Goal: Information Seeking & Learning: Learn about a topic

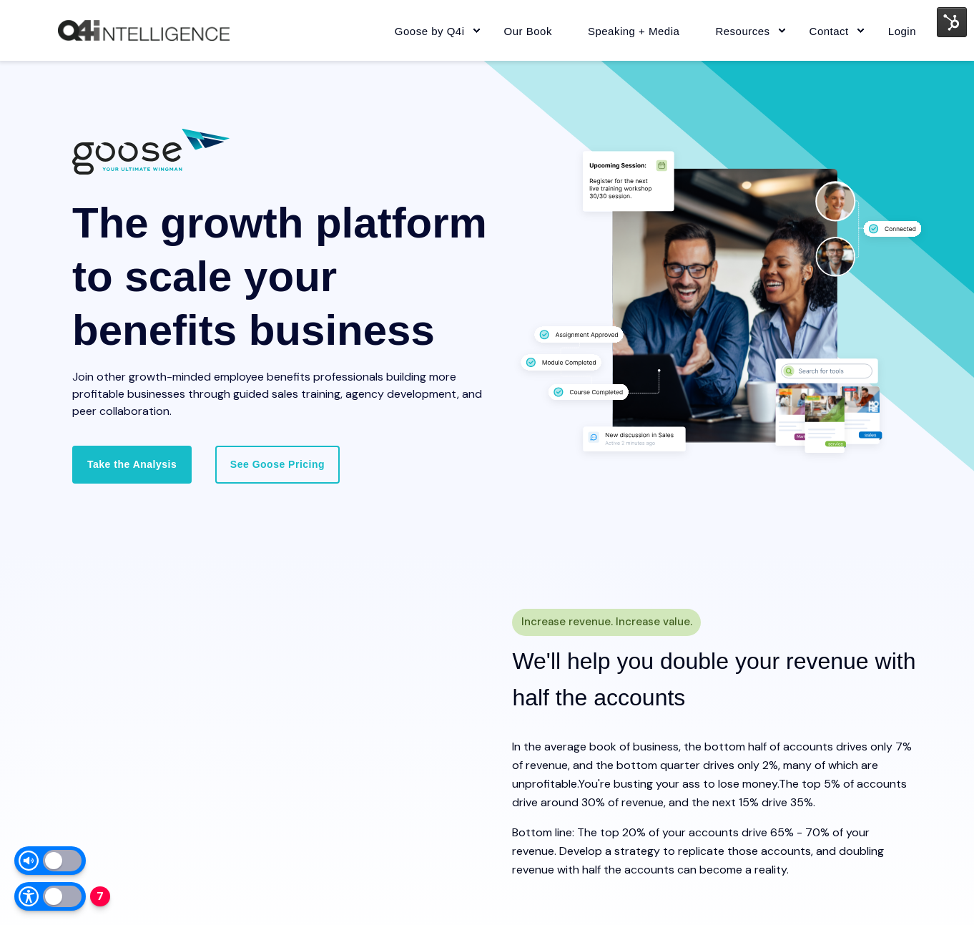
scroll to position [2, 0]
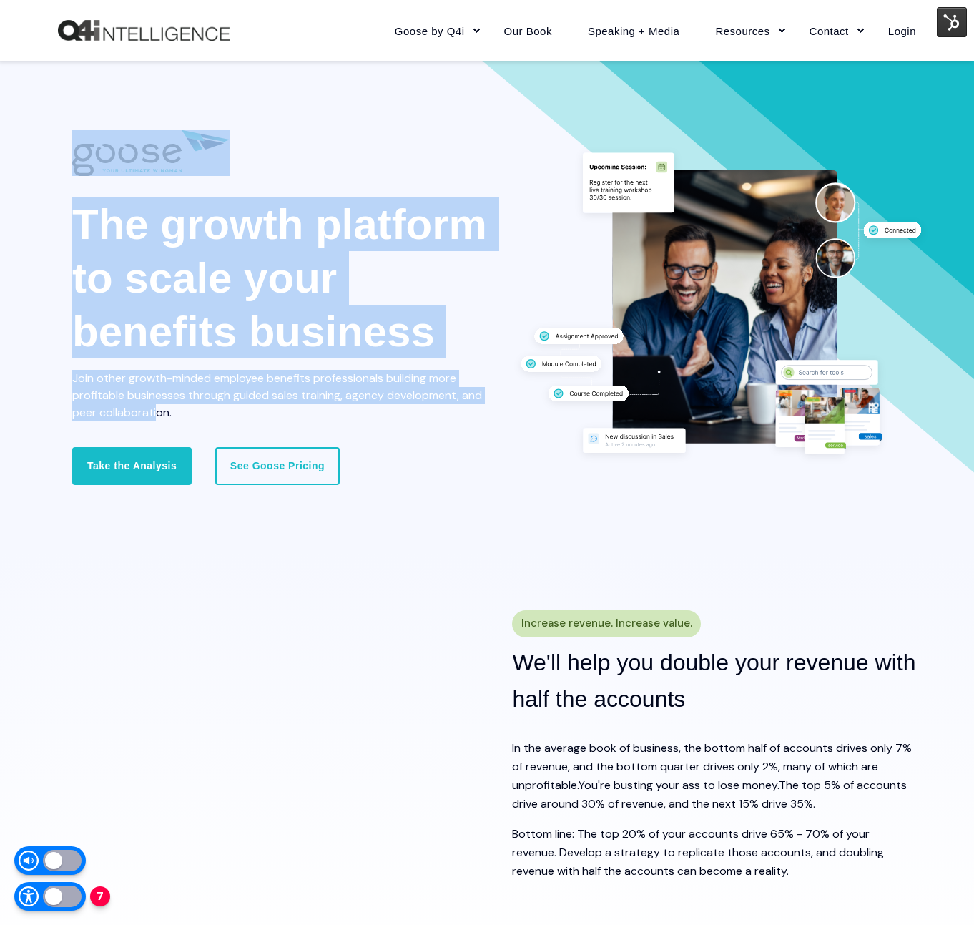
drag, startPoint x: 69, startPoint y: 377, endPoint x: 173, endPoint y: 407, distance: 108.7
click at [159, 411] on div "The growth platform to scale your benefits business Join other growth-minded em…" at bounding box center [487, 306] width 974 height 494
click at [161, 412] on span "Join other growth-minded employee benefits professionals building more profitab…" at bounding box center [277, 394] width 410 height 49
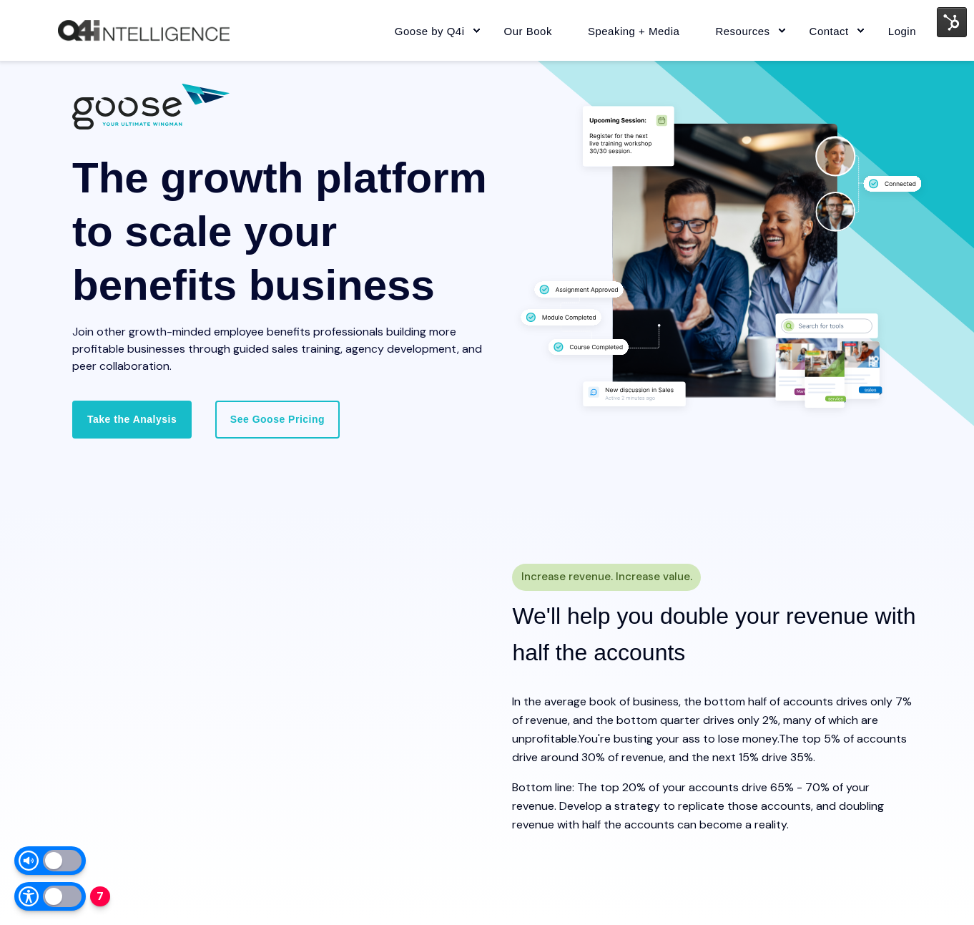
scroll to position [0, 0]
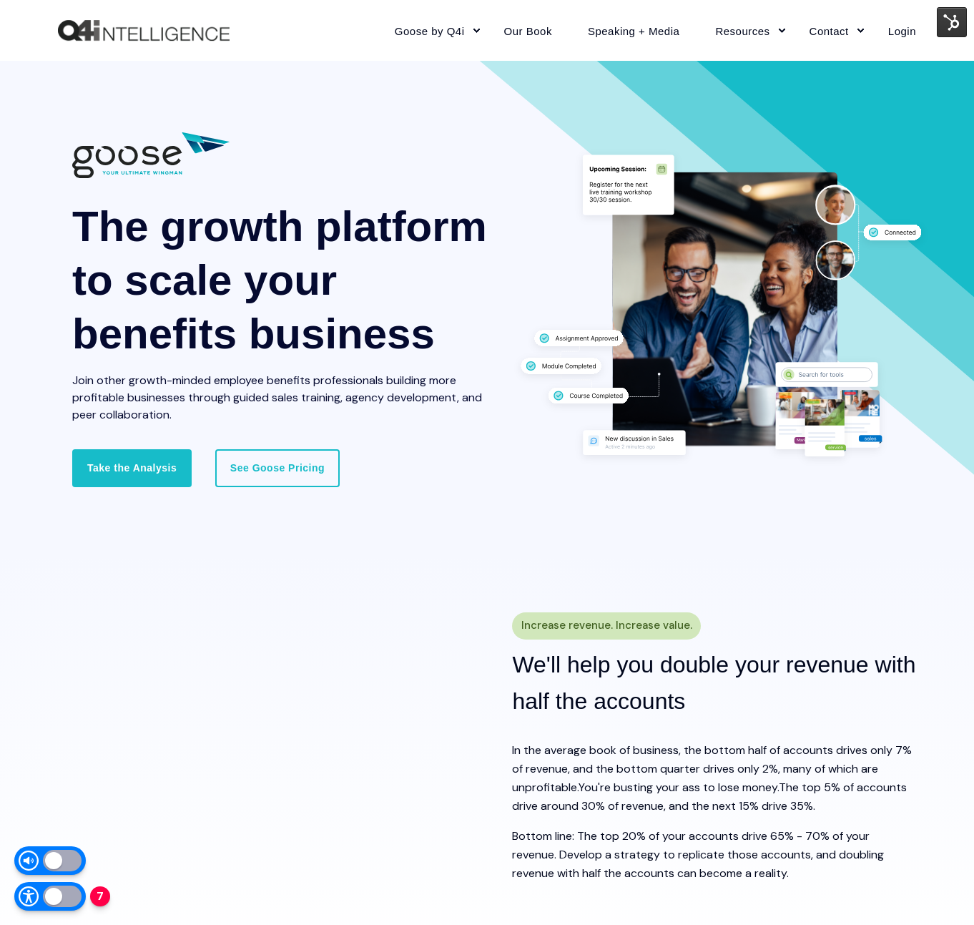
click at [213, 27] on img "Back to Home" at bounding box center [144, 30] width 172 height 21
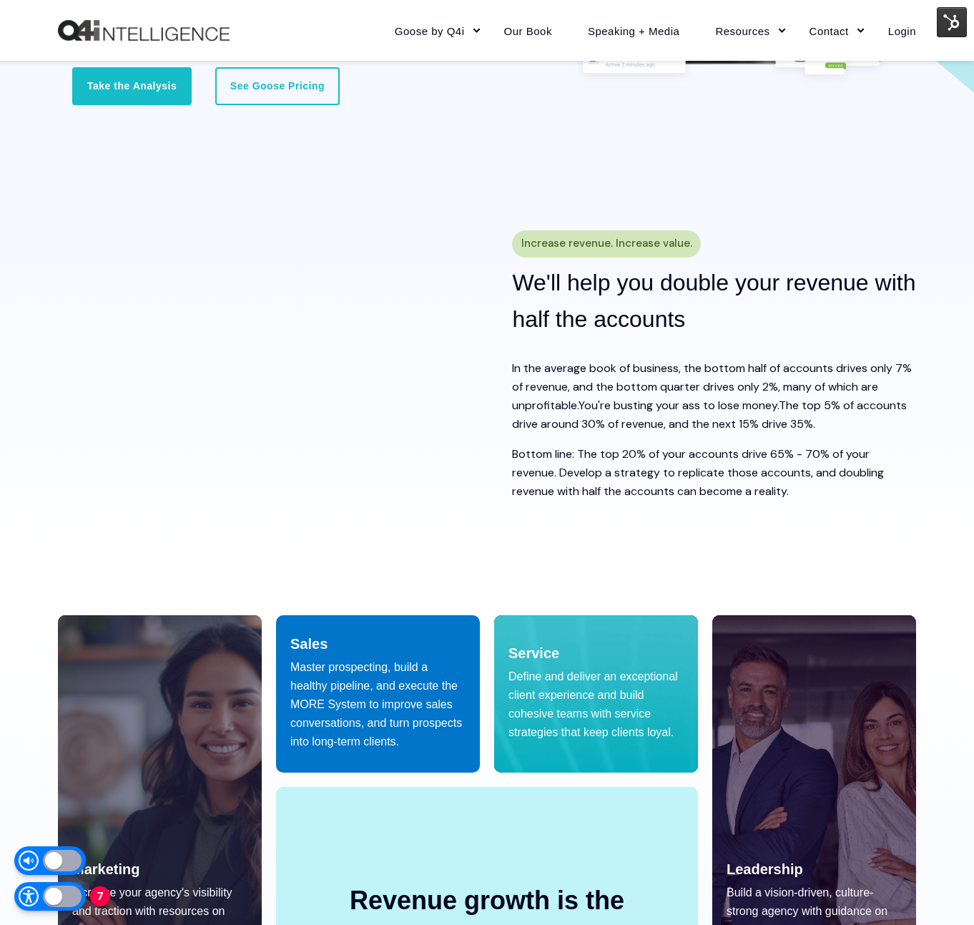
scroll to position [477, 0]
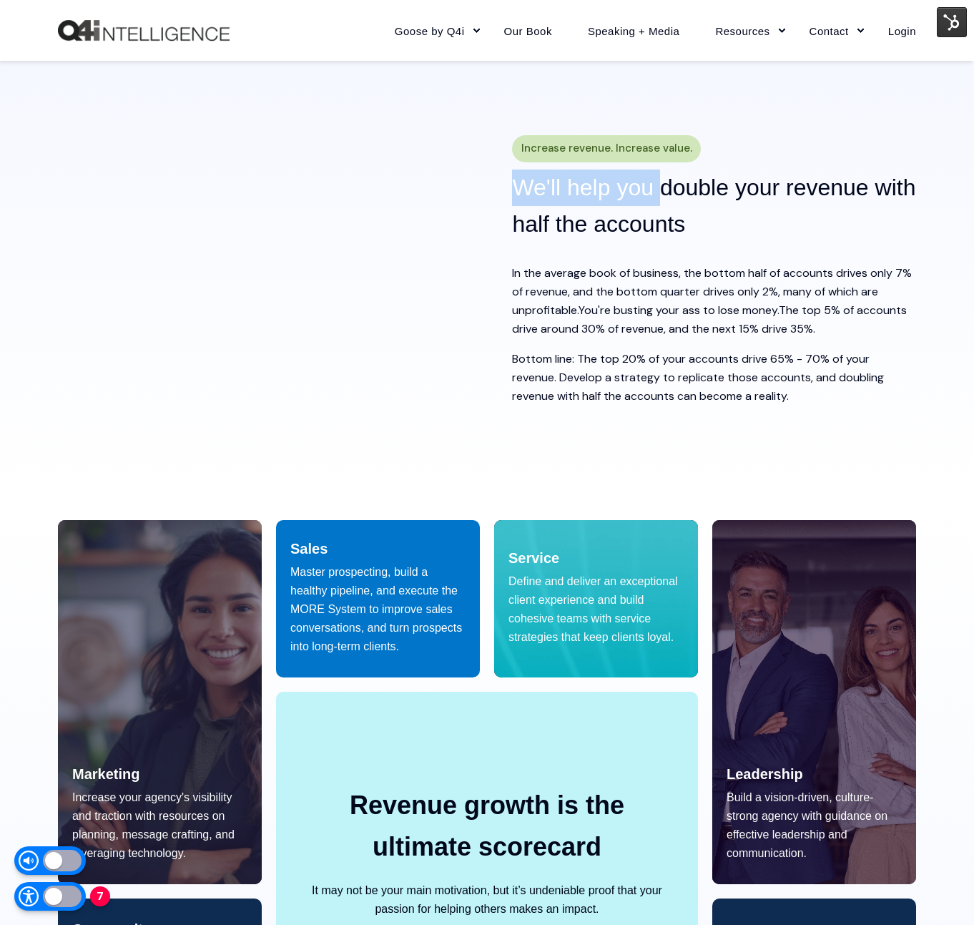
drag, startPoint x: 514, startPoint y: 185, endPoint x: 658, endPoint y: 190, distance: 143.9
click at [658, 190] on accounts "We'll help you double your revenue with half the accounts" at bounding box center [714, 206] width 404 height 73
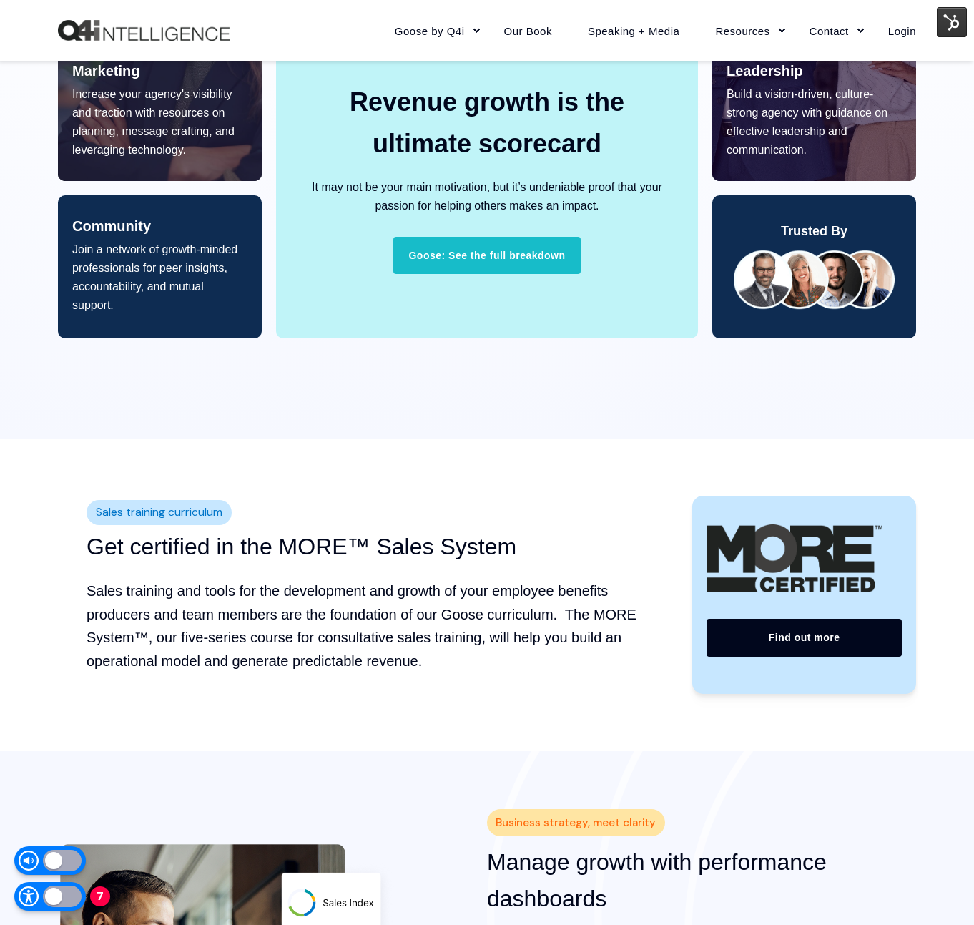
scroll to position [1181, 0]
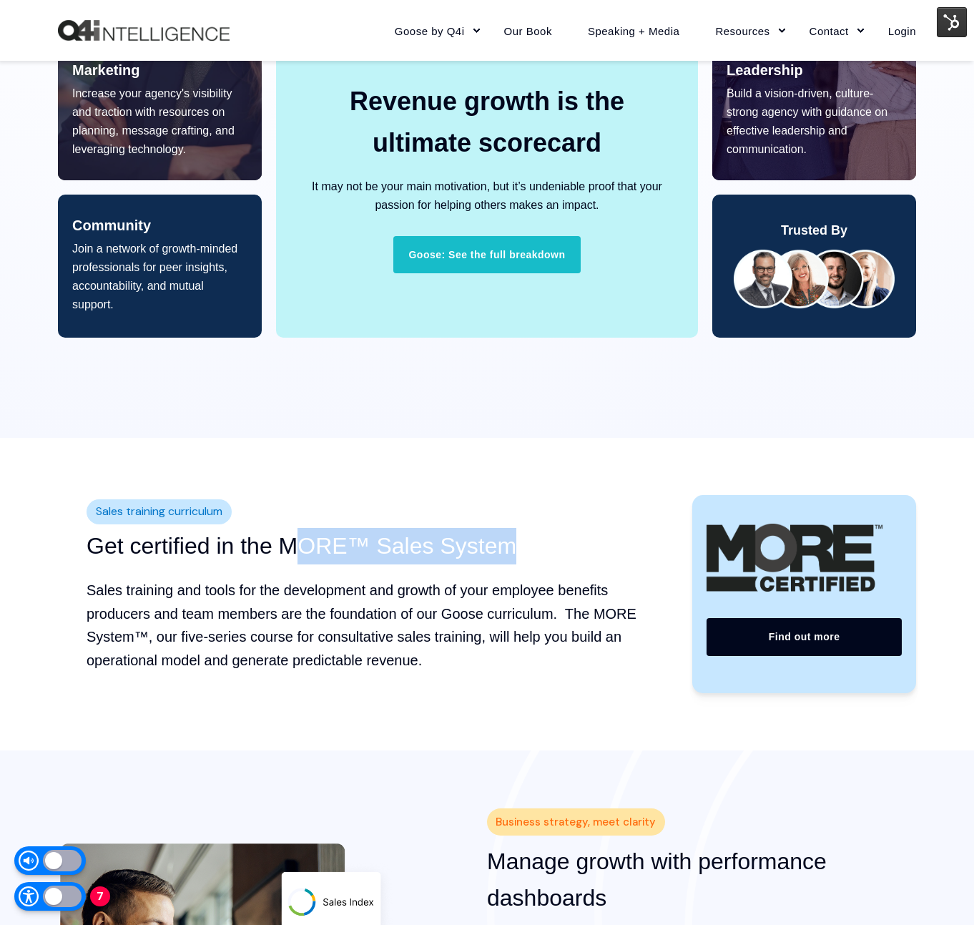
drag, startPoint x: 513, startPoint y: 544, endPoint x: 293, endPoint y: 548, distance: 220.3
click at [292, 549] on h3 "Get certified in the MORE™ Sales System" at bounding box center [368, 546] width 563 height 36
drag, startPoint x: 286, startPoint y: 548, endPoint x: 261, endPoint y: 546, distance: 25.1
click at [286, 548] on h3 "Get certified in the MORE™ Sales System" at bounding box center [368, 546] width 563 height 36
drag, startPoint x: 270, startPoint y: 544, endPoint x: 539, endPoint y: 542, distance: 268.2
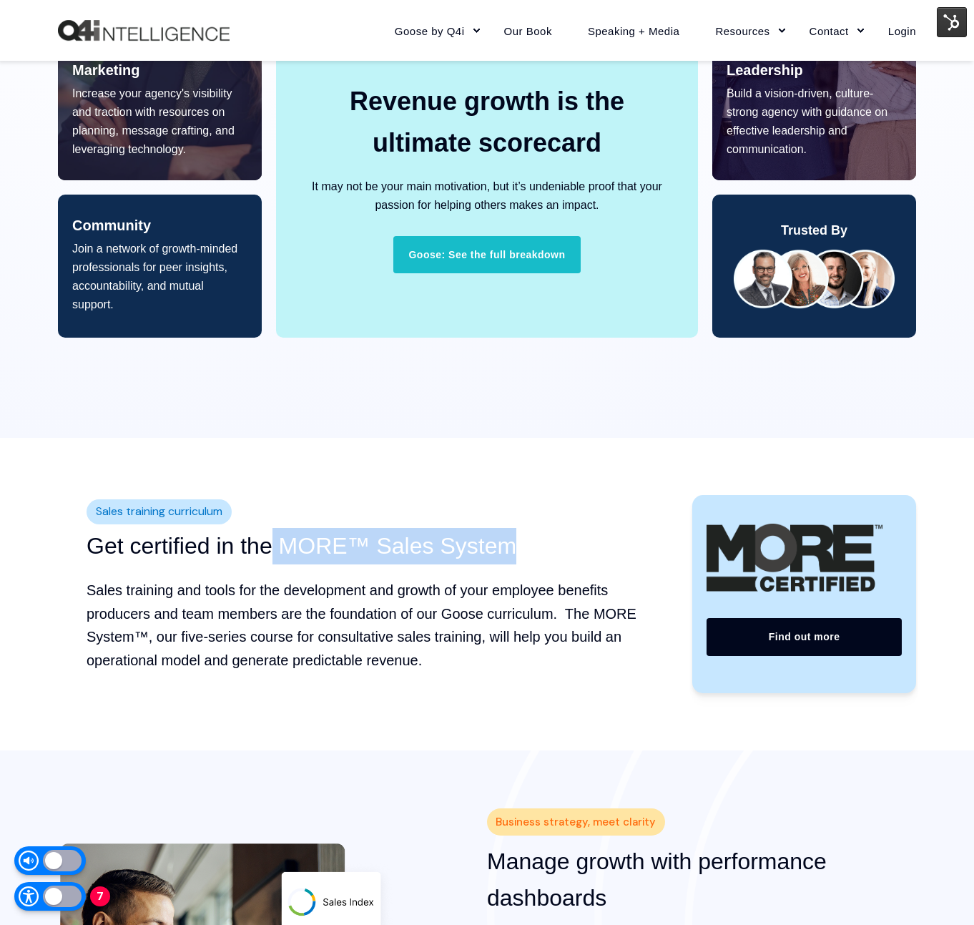
click at [539, 542] on h3 "Get certified in the MORE™ Sales System" at bounding box center [368, 546] width 563 height 36
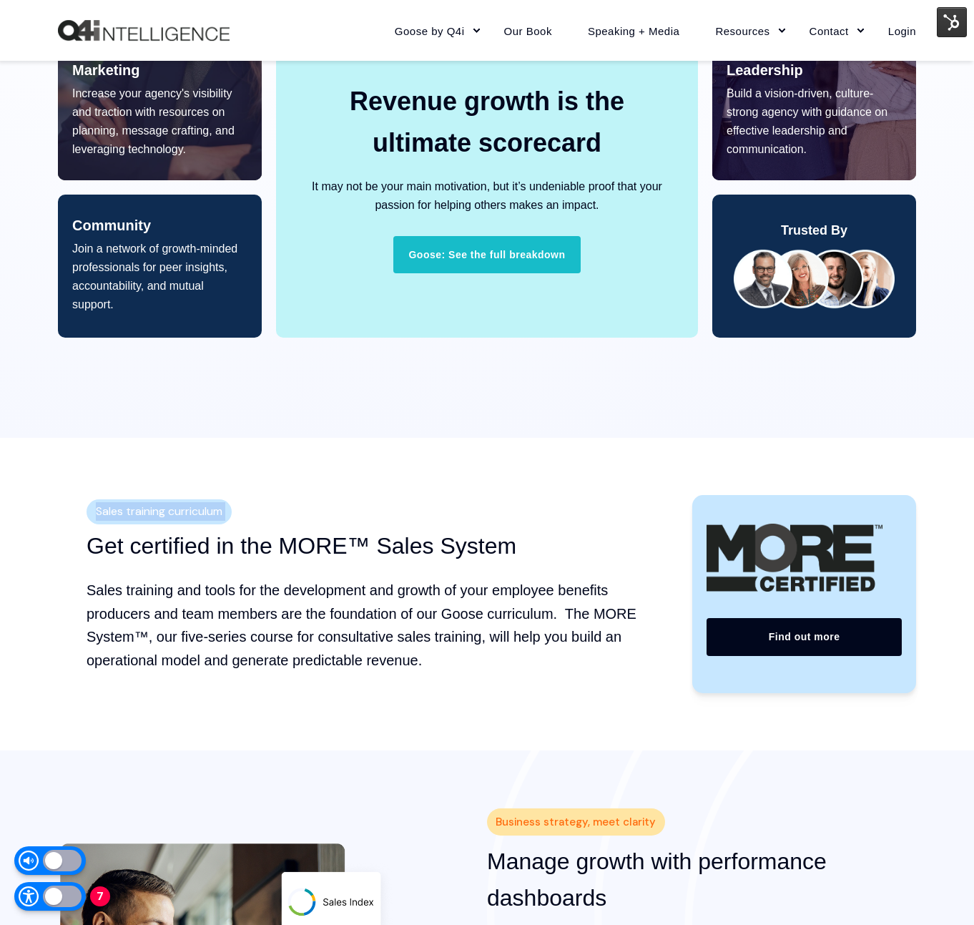
drag, startPoint x: 98, startPoint y: 514, endPoint x: 247, endPoint y: 513, distance: 149.5
click at [247, 513] on div "Sales training curriculum Get certified in the MORE™ Sales System Sales trainin…" at bounding box center [368, 594] width 620 height 198
drag, startPoint x: 247, startPoint y: 513, endPoint x: 325, endPoint y: 516, distance: 77.3
click at [248, 513] on div "Sales training curriculum Get certified in the MORE™ Sales System Sales trainin…" at bounding box center [368, 594] width 620 height 198
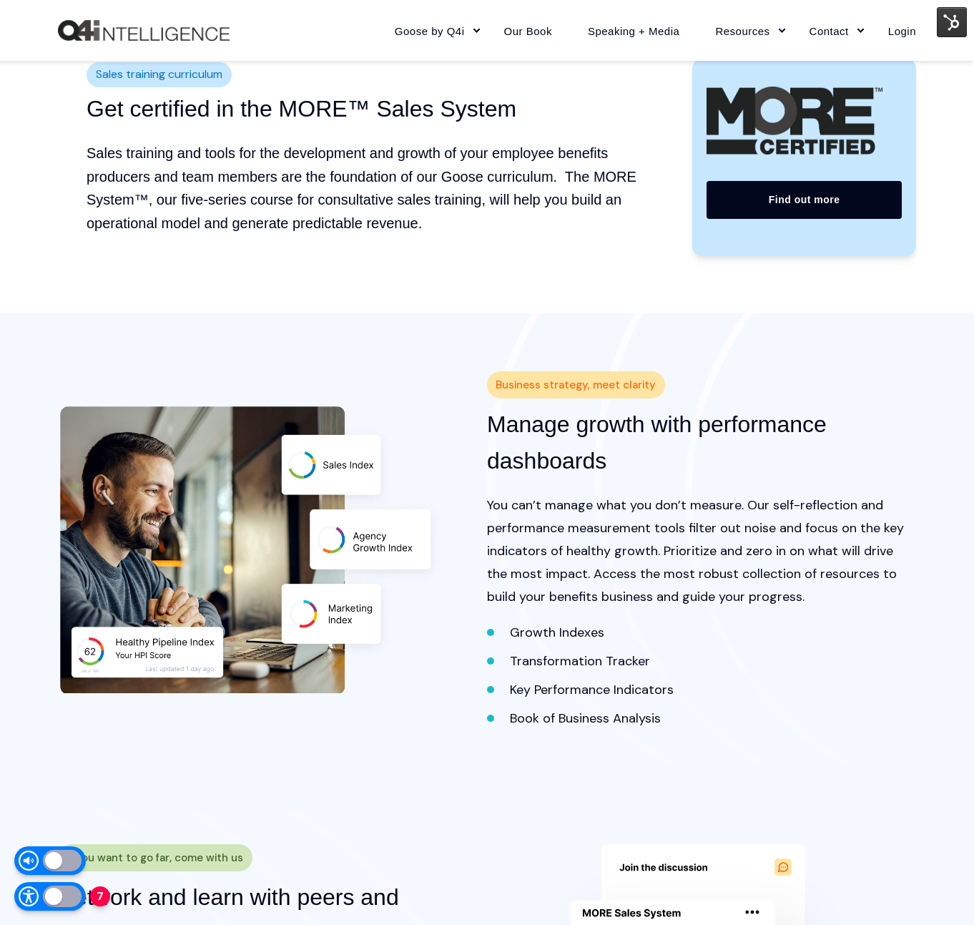
scroll to position [1461, 0]
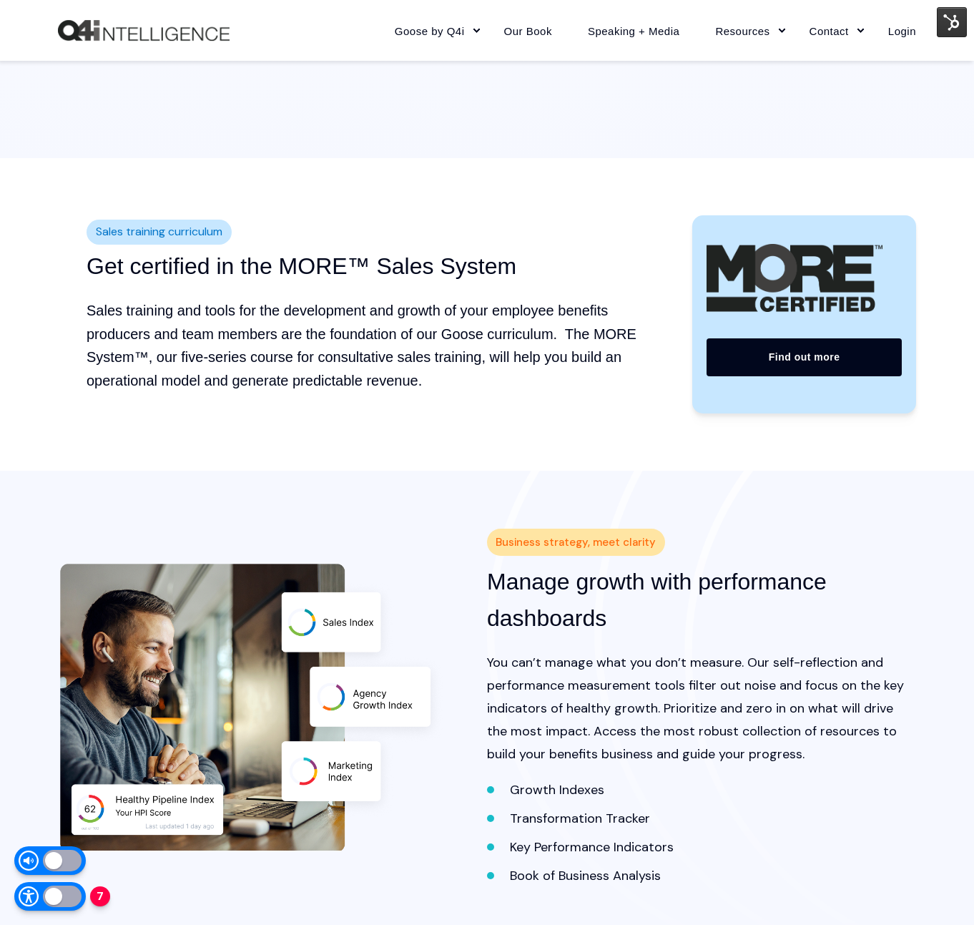
drag, startPoint x: 531, startPoint y: 539, endPoint x: 662, endPoint y: 534, distance: 131.0
click at [662, 534] on div "Business strategy, meet clarity Manage growth with performance dashboards You c…" at bounding box center [701, 707] width 429 height 359
click at [663, 534] on div "Business strategy, meet clarity Manage growth with performance dashboards You c…" at bounding box center [701, 707] width 429 height 359
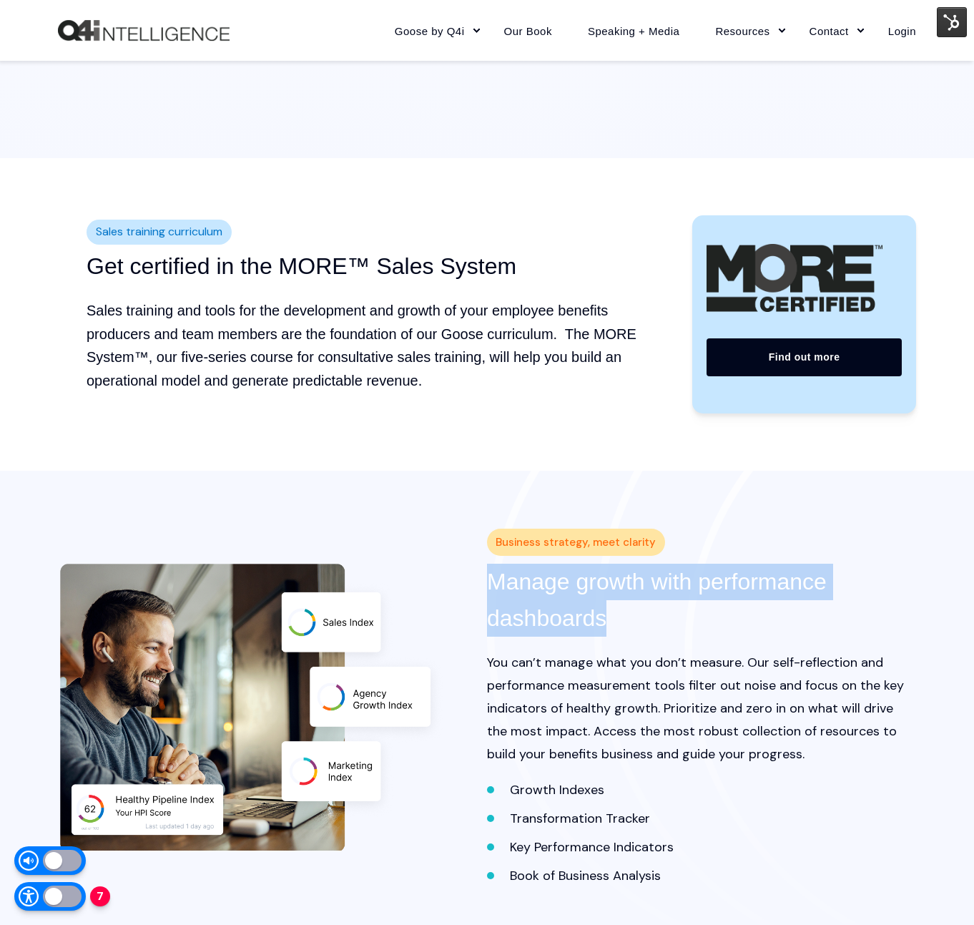
drag, startPoint x: 537, startPoint y: 584, endPoint x: 638, endPoint y: 621, distance: 107.5
click at [638, 621] on div "Business strategy, meet clarity Manage growth with performance dashboards You c…" at bounding box center [487, 707] width 858 height 359
click at [638, 621] on h3 "Manage growth with performance dashboards" at bounding box center [701, 600] width 429 height 73
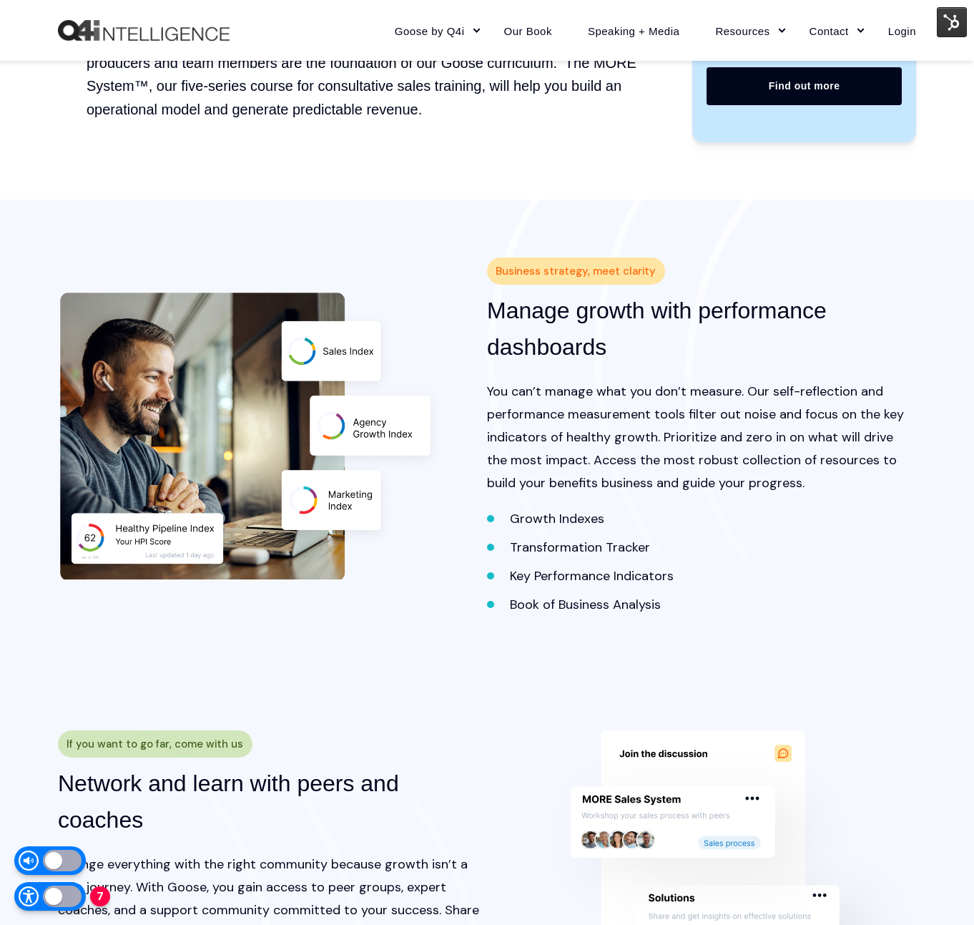
scroll to position [1735, 0]
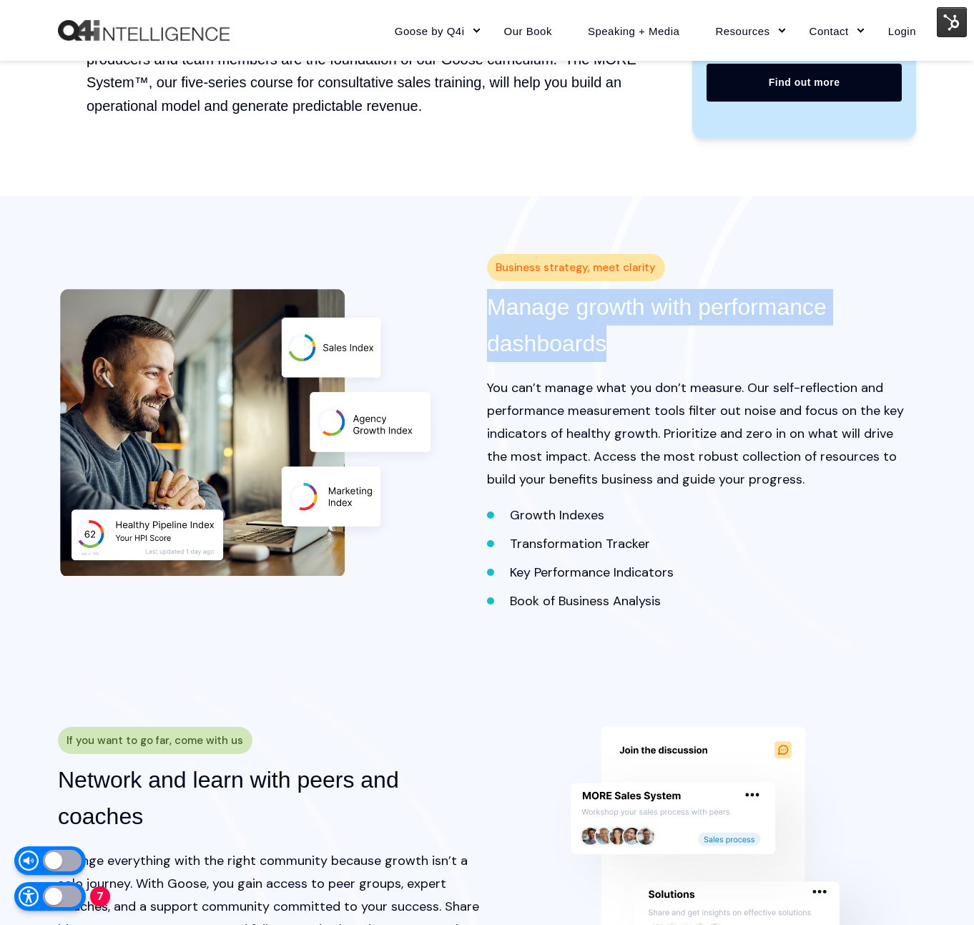
drag, startPoint x: 491, startPoint y: 300, endPoint x: 616, endPoint y: 357, distance: 137.6
click at [616, 357] on h3 "Manage growth with performance dashboards" at bounding box center [701, 325] width 429 height 73
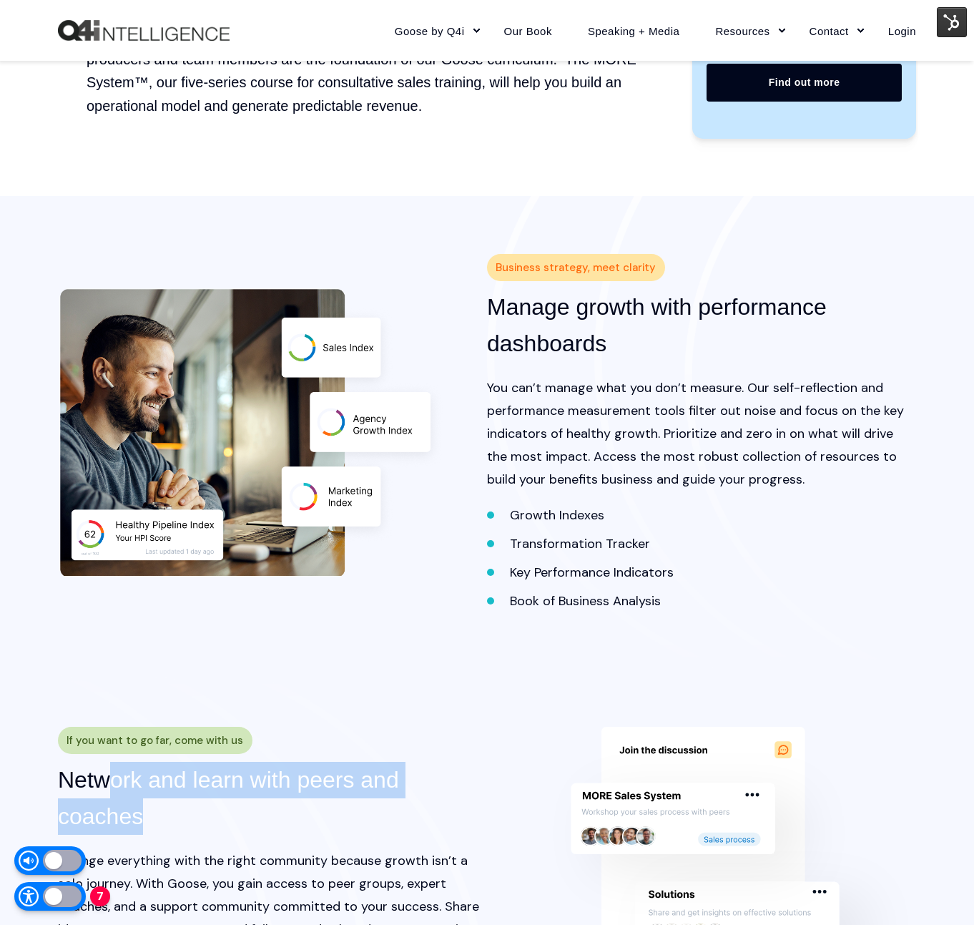
drag, startPoint x: 109, startPoint y: 786, endPoint x: 153, endPoint y: 823, distance: 57.9
click at [153, 823] on h3 "Network and learn with peers and coaches" at bounding box center [272, 798] width 429 height 73
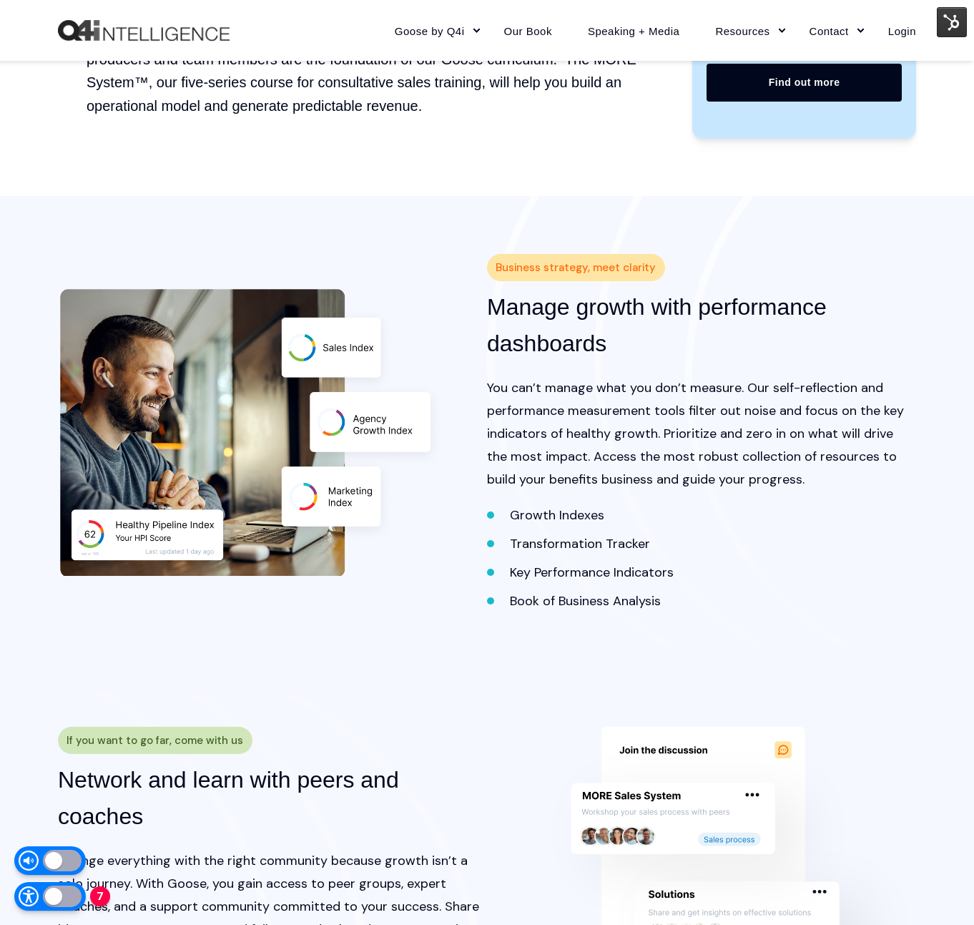
click at [153, 824] on h3 "Network and learn with peers and coaches" at bounding box center [272, 798] width 429 height 73
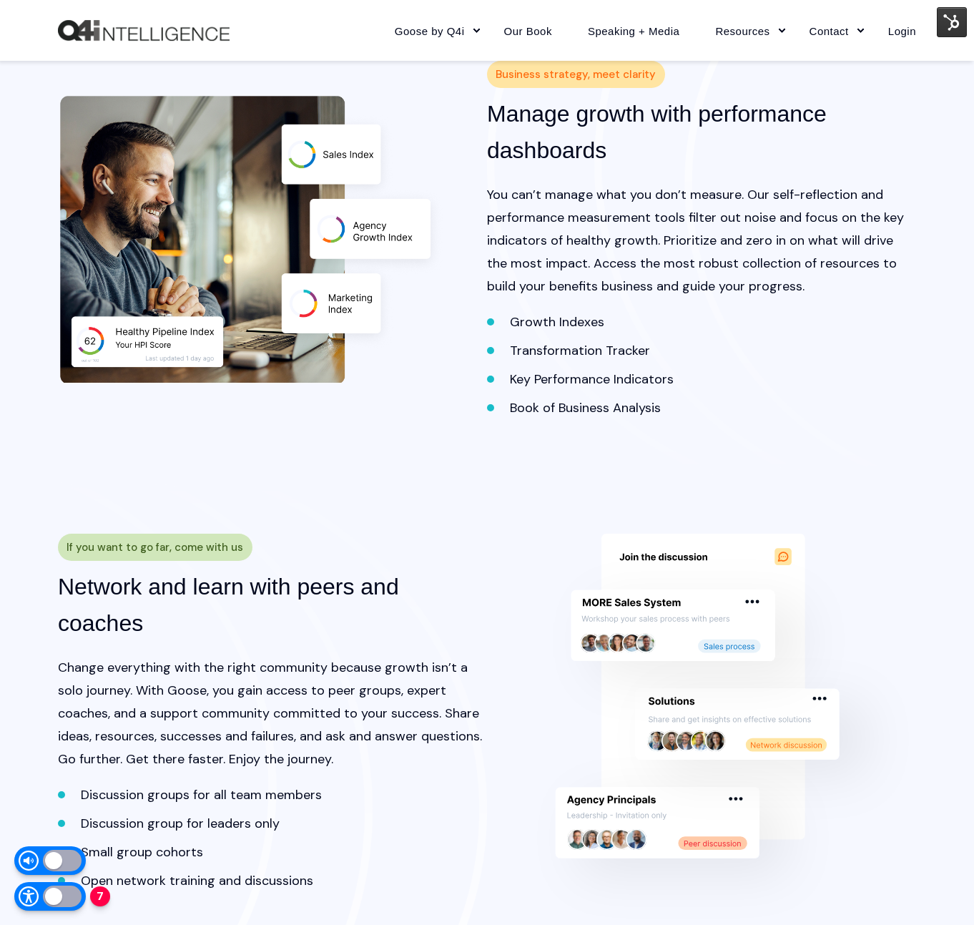
scroll to position [1930, 0]
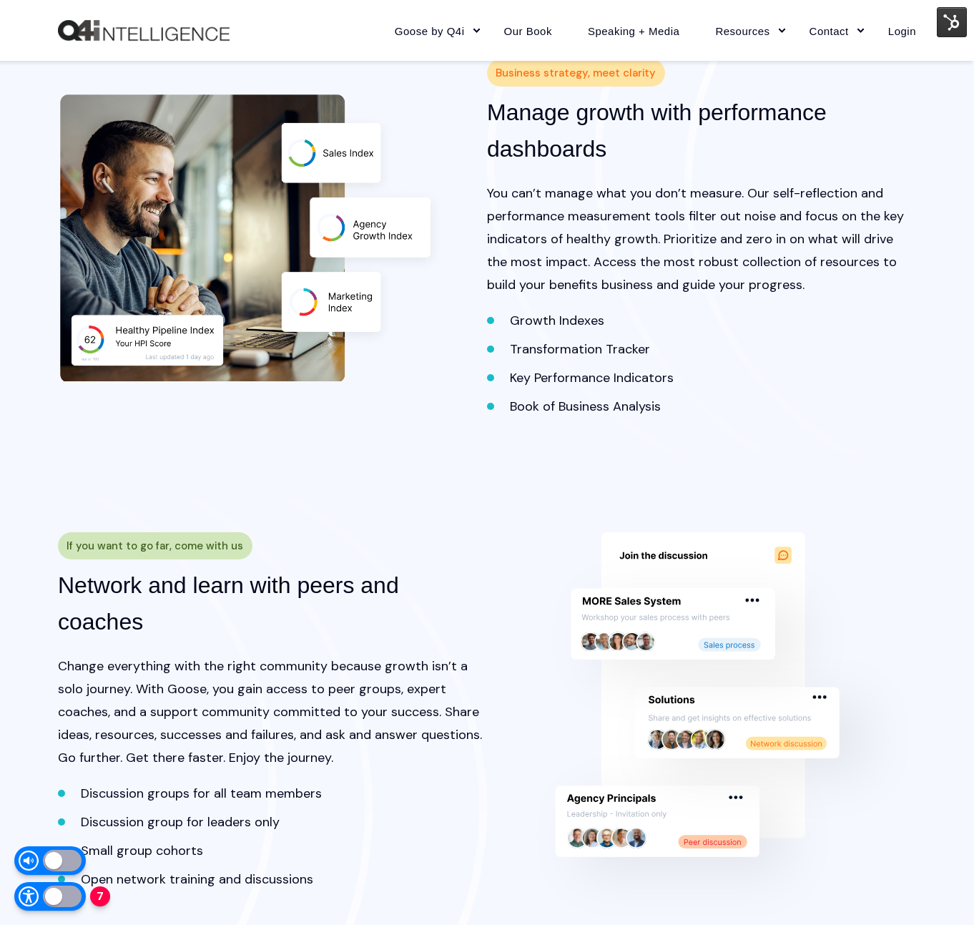
click at [91, 595] on h3 "Network and learn with peers and coaches" at bounding box center [272, 603] width 429 height 73
click at [506, 108] on h3 "Manage growth with performance dashboards" at bounding box center [701, 130] width 429 height 73
click at [505, 108] on h3 "Manage growth with performance dashboards" at bounding box center [701, 130] width 429 height 73
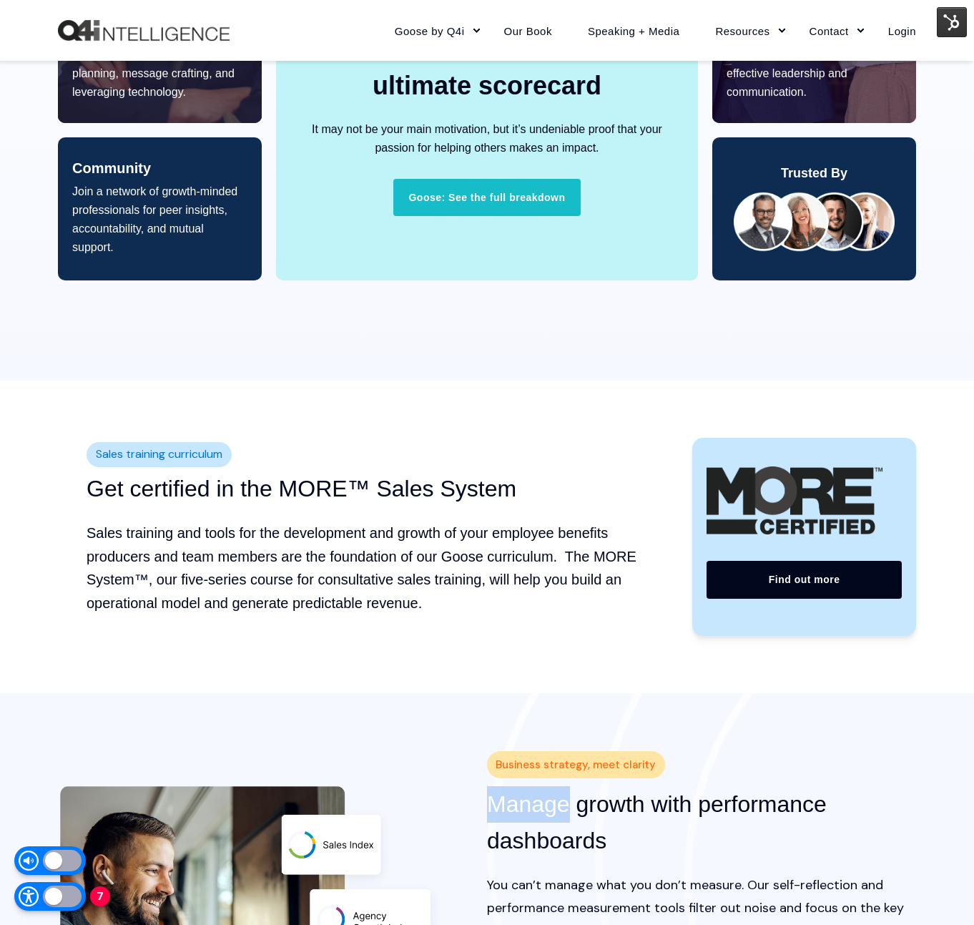
scroll to position [1177, 0]
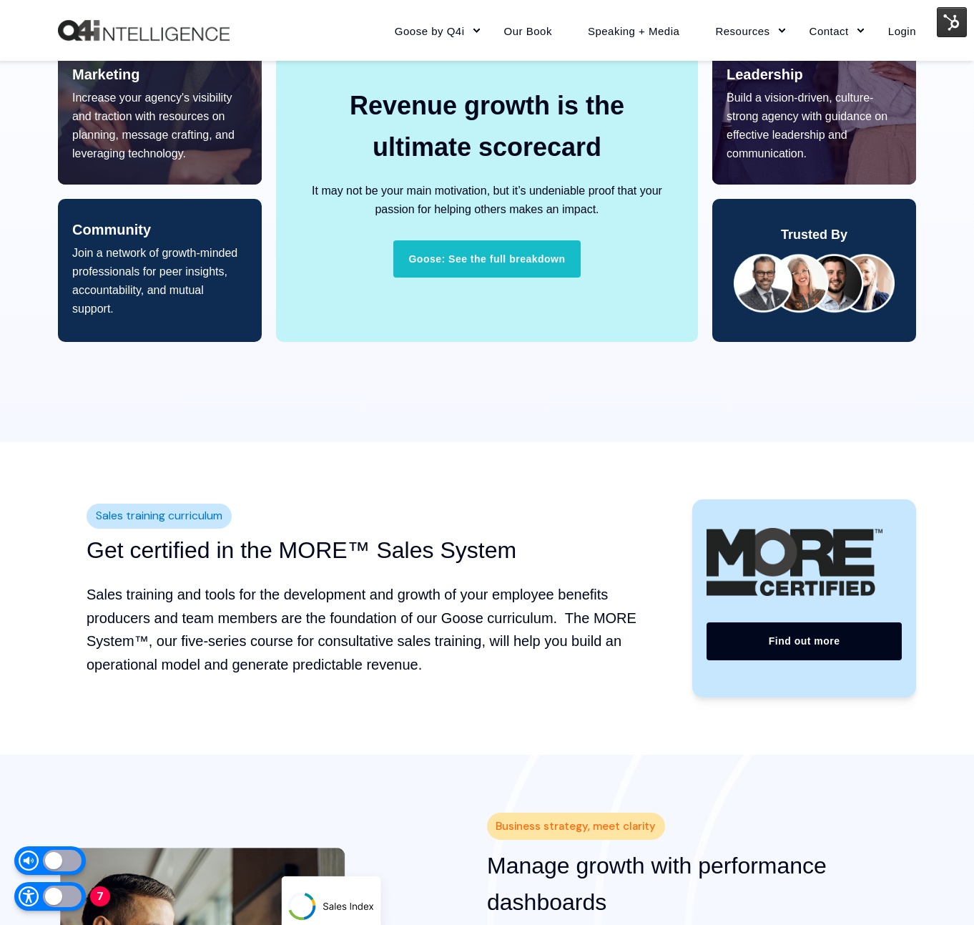
click at [109, 551] on h3 "Get certified in the MORE™ Sales System" at bounding box center [368, 550] width 563 height 36
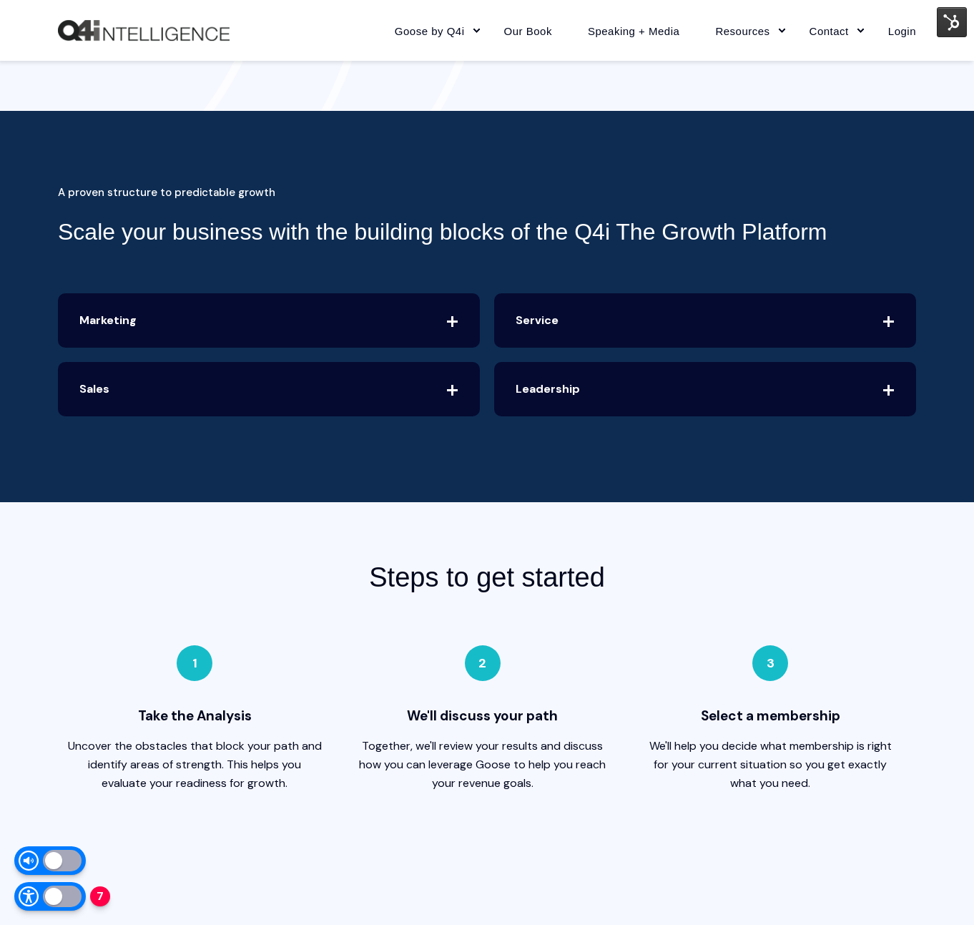
scroll to position [2804, 0]
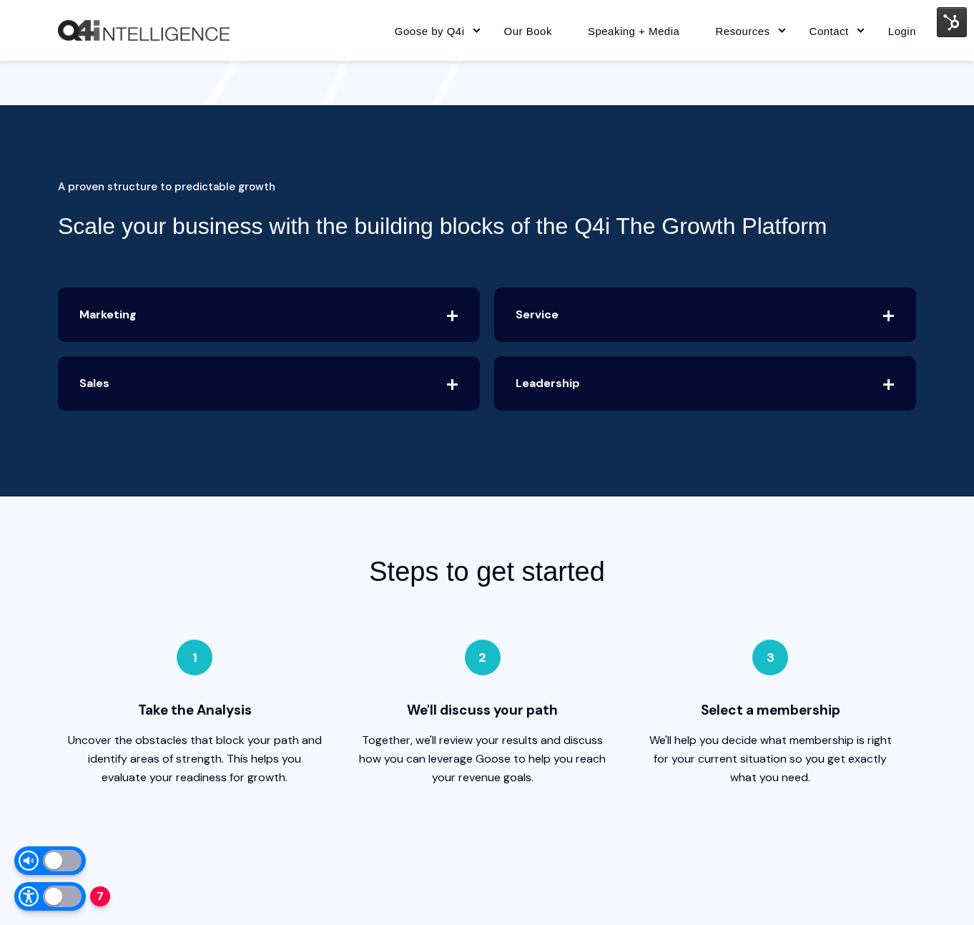
click at [74, 233] on h3 "Scale your business with the building blocks of the Q4i The Growth Platform" at bounding box center [443, 226] width 770 height 36
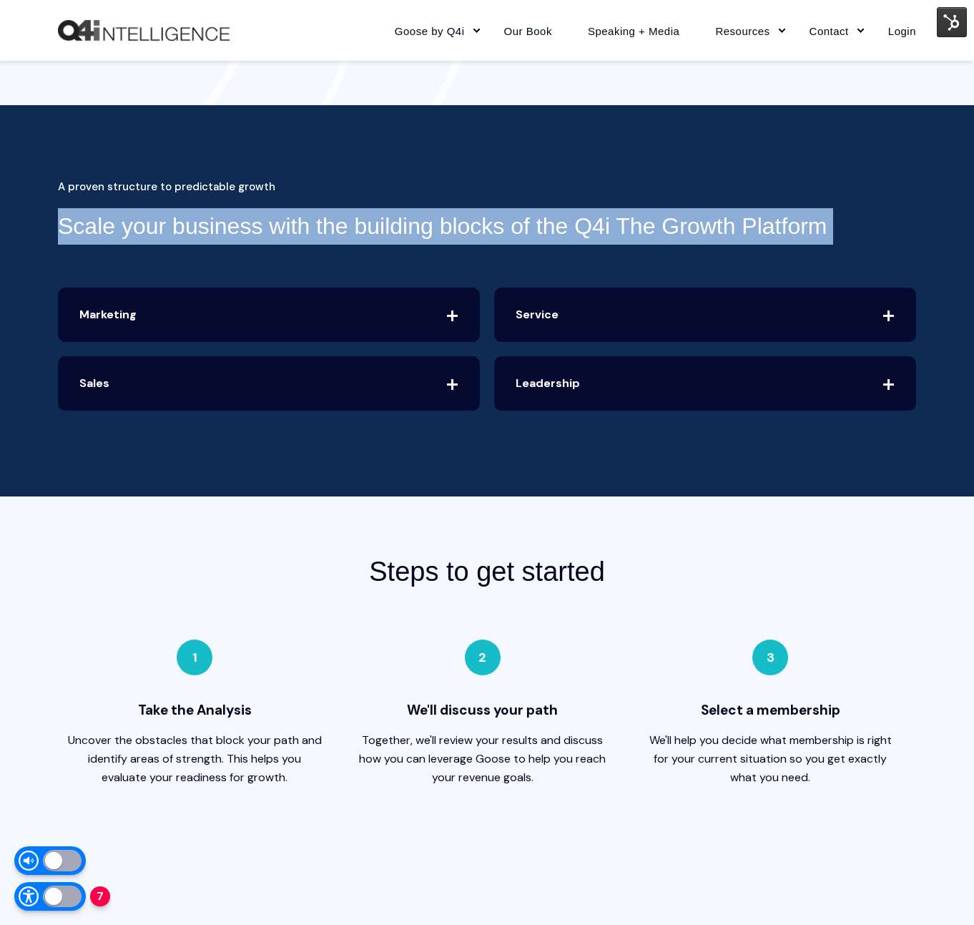
click at [74, 233] on h3 "Scale your business with the building blocks of the Q4i The Growth Platform" at bounding box center [443, 226] width 770 height 36
click at [388, 307] on span "Marketing" at bounding box center [269, 315] width 422 height 54
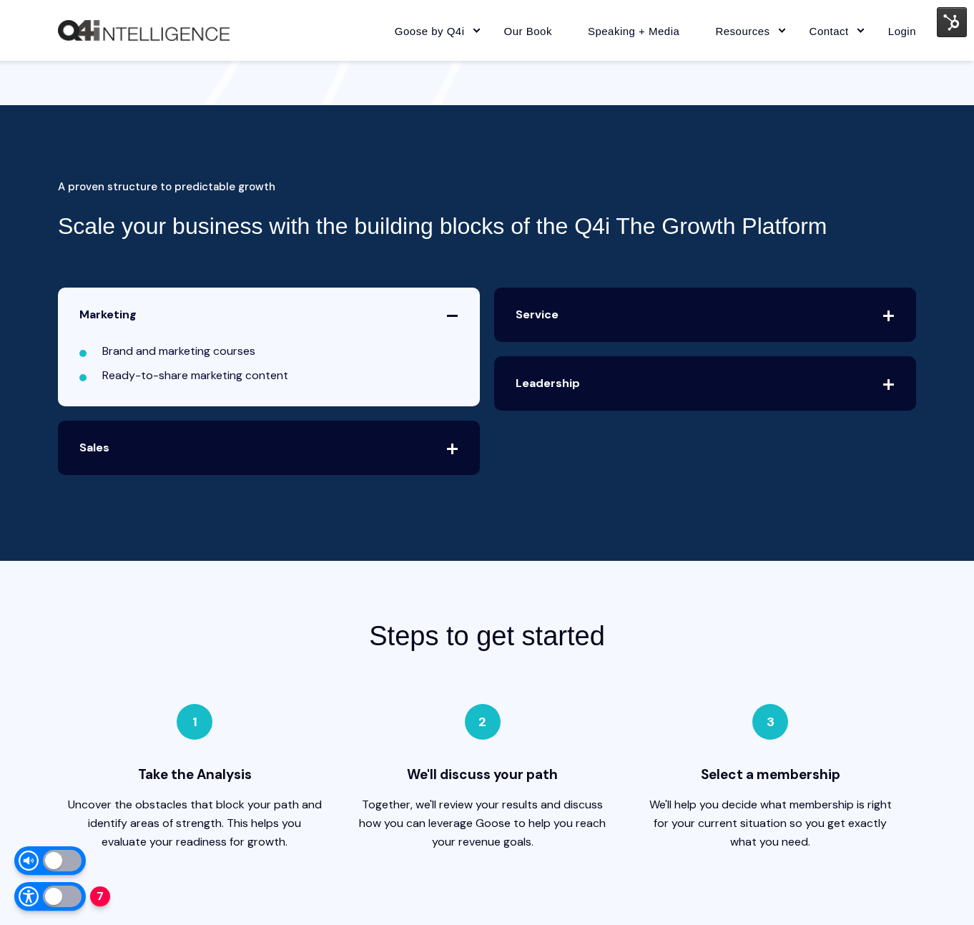
click at [383, 443] on span "Sales" at bounding box center [269, 448] width 422 height 54
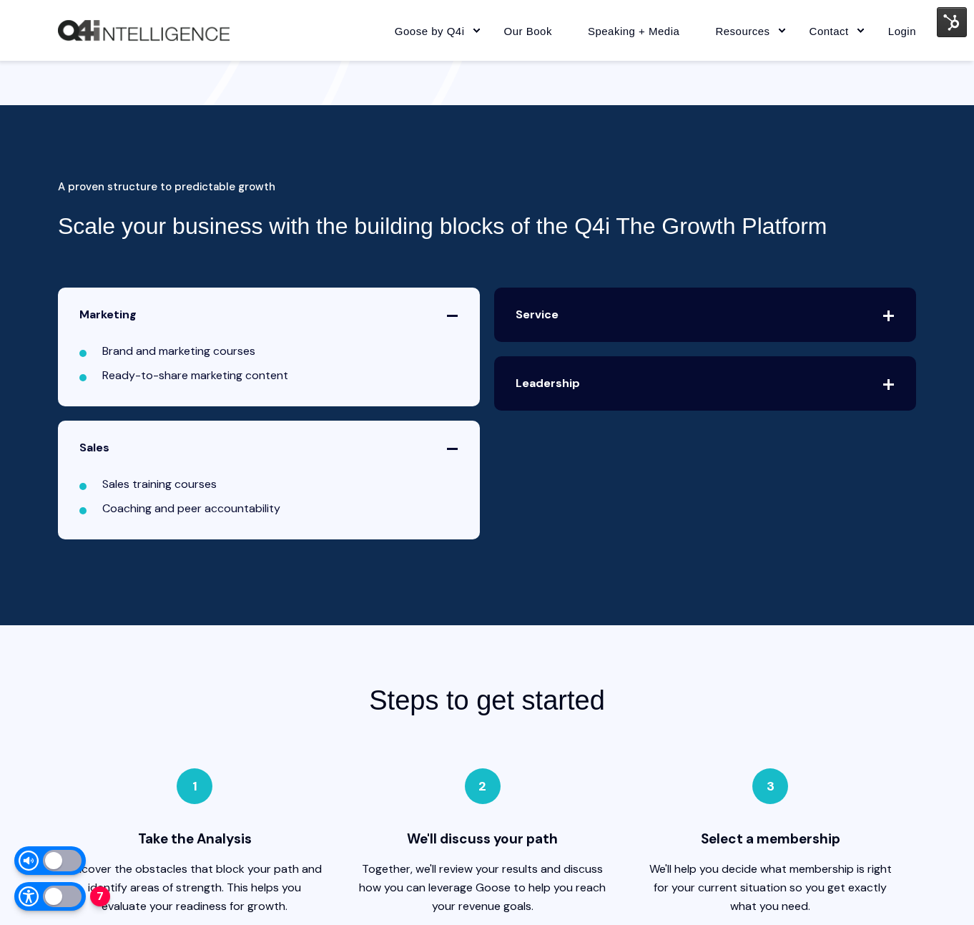
drag, startPoint x: 732, startPoint y: 323, endPoint x: 738, endPoint y: 374, distance: 51.1
click at [731, 323] on span "Service" at bounding box center [705, 315] width 422 height 54
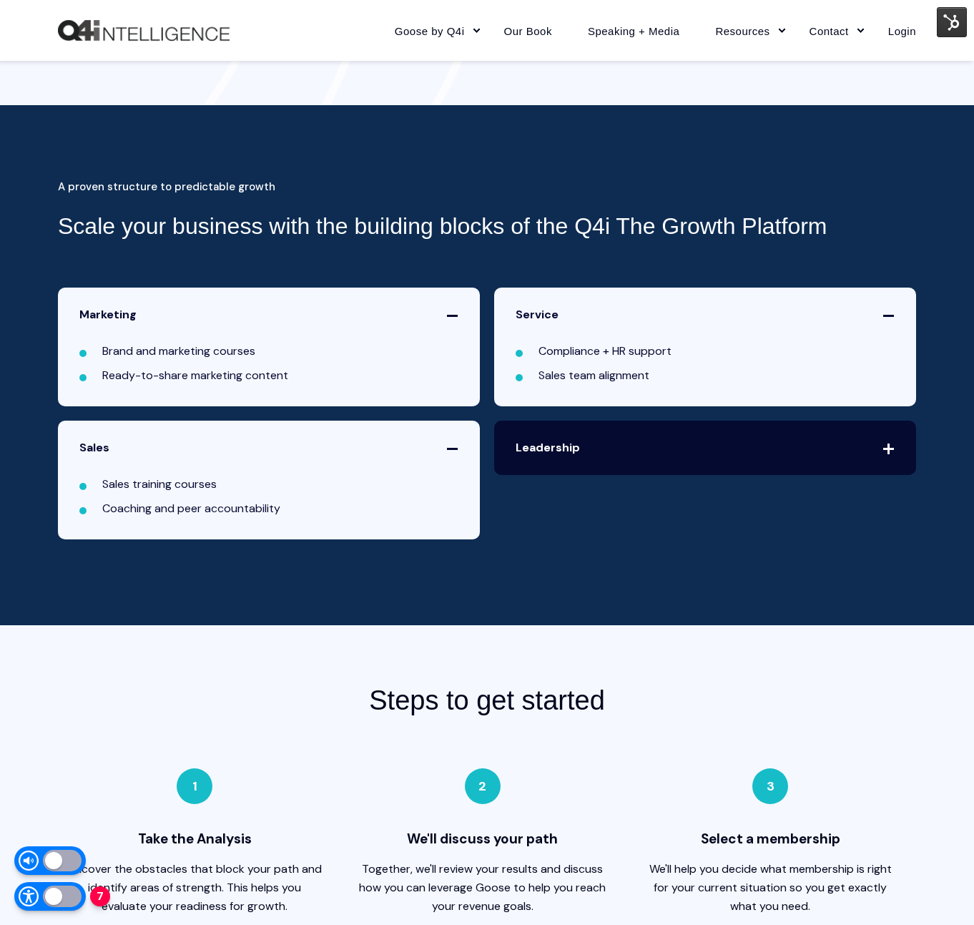
click at [740, 447] on span "Leadership" at bounding box center [705, 448] width 422 height 54
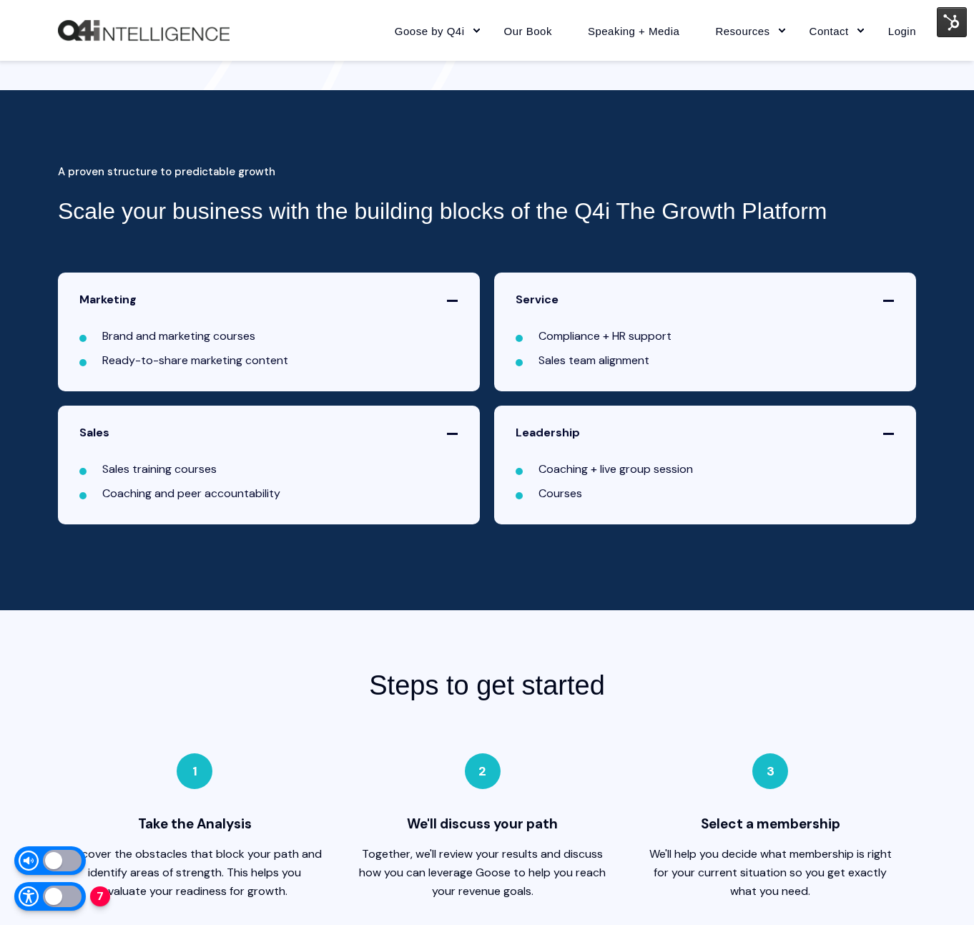
scroll to position [2822, 0]
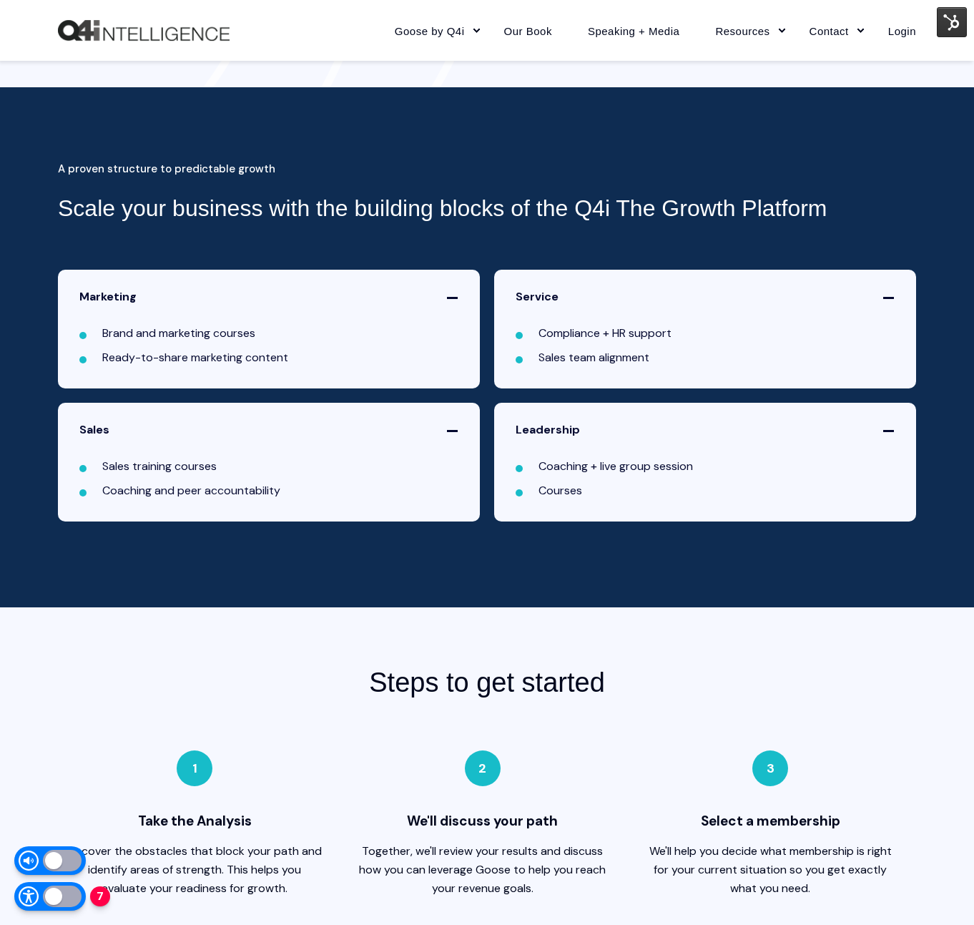
click at [888, 280] on span "Service" at bounding box center [705, 297] width 422 height 54
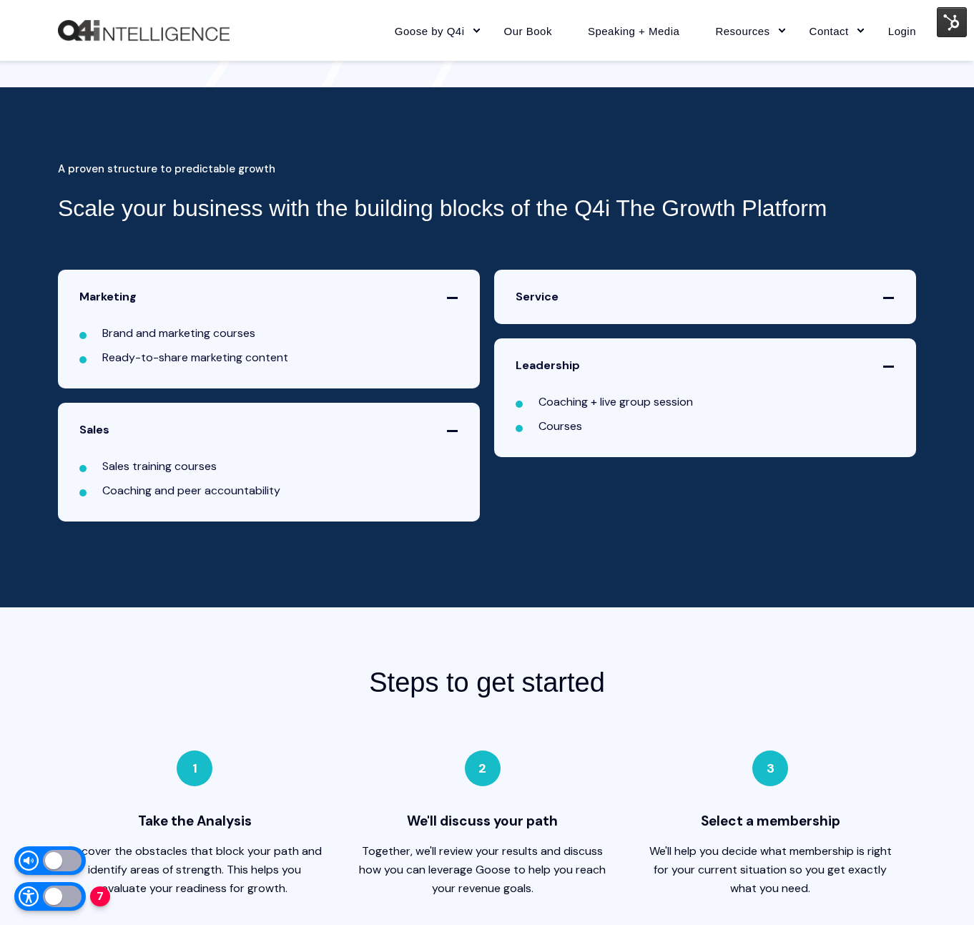
scroll to position [2822, 0]
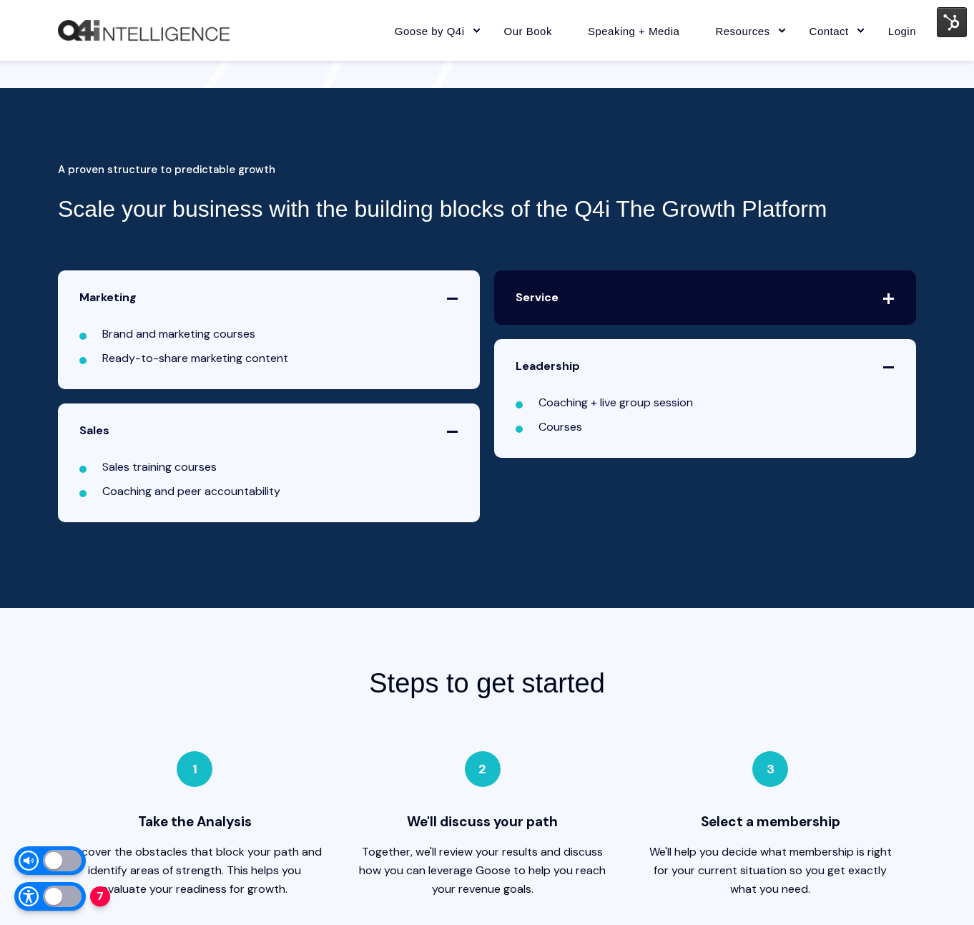
click at [422, 288] on span "Marketing" at bounding box center [269, 297] width 422 height 54
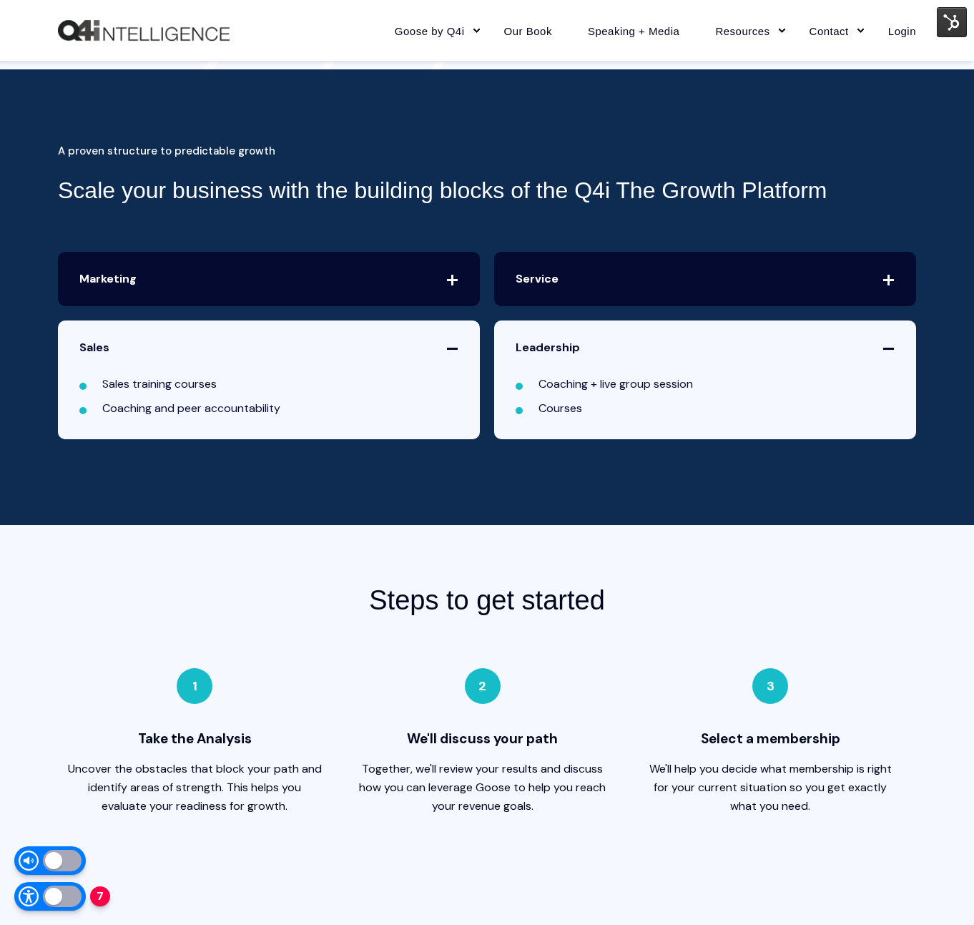
click at [441, 345] on span "Sales" at bounding box center [269, 347] width 422 height 54
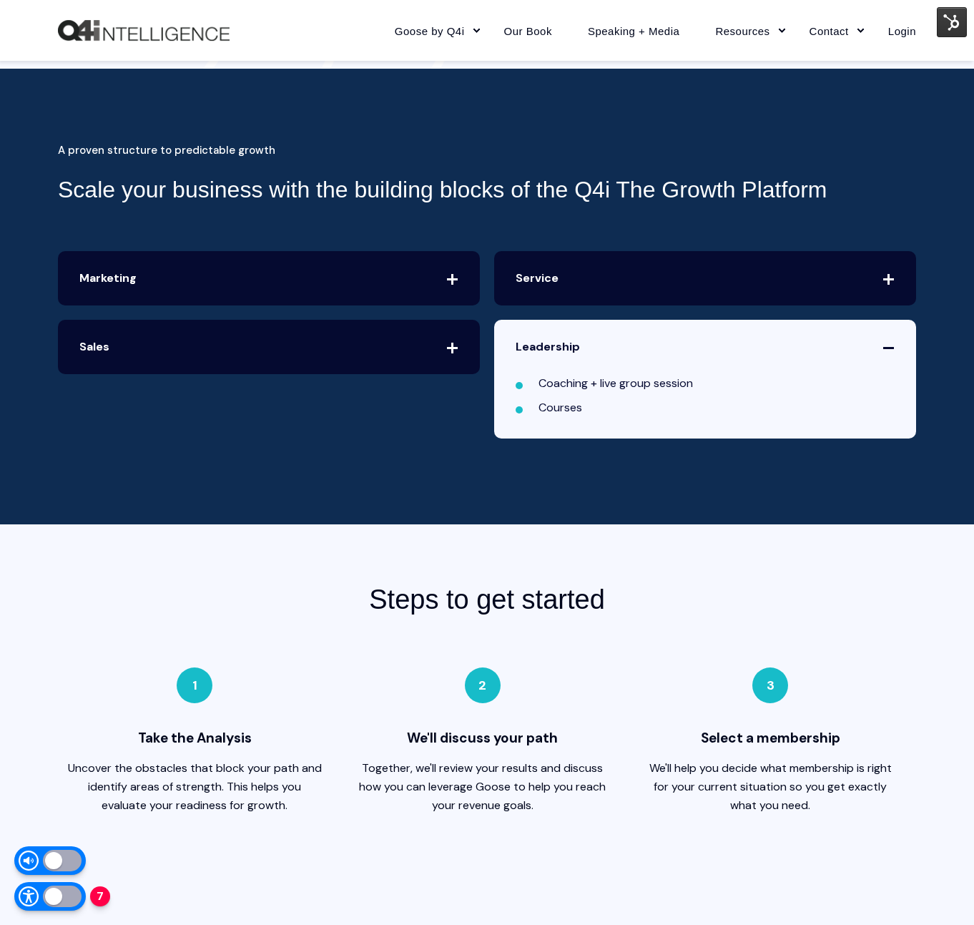
click at [834, 343] on span "Leadership" at bounding box center [705, 347] width 422 height 54
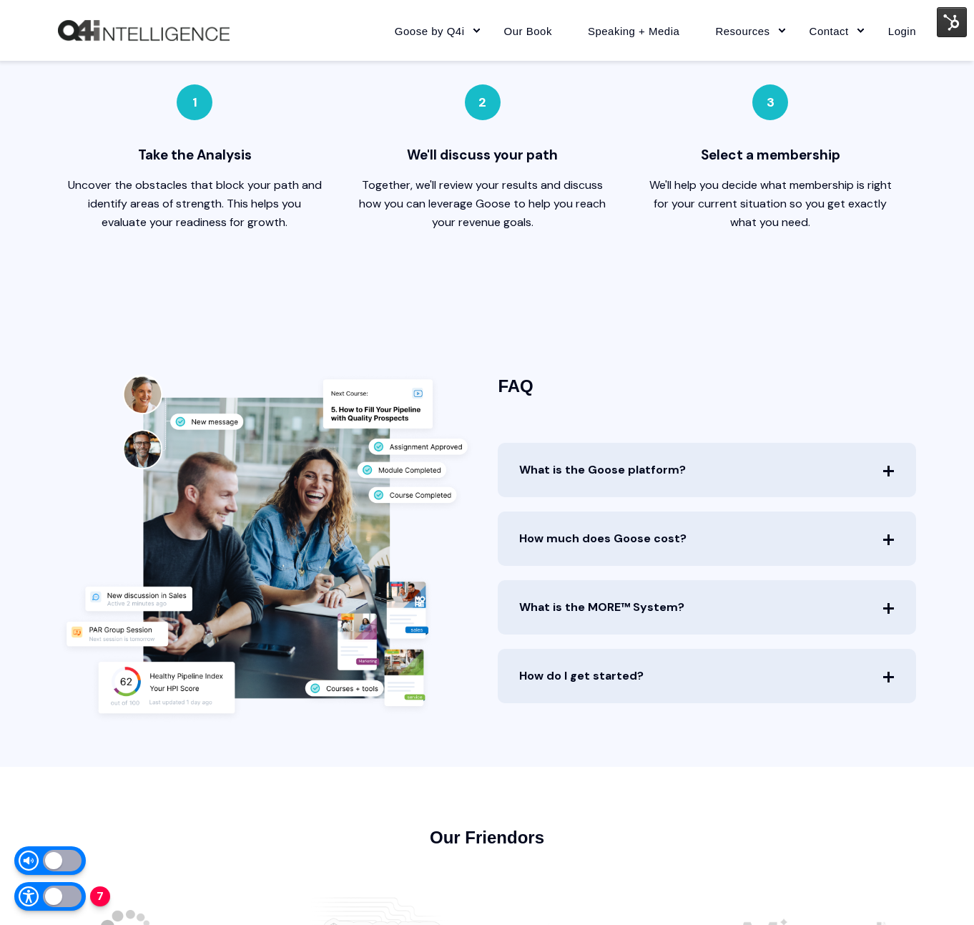
scroll to position [3400, 0]
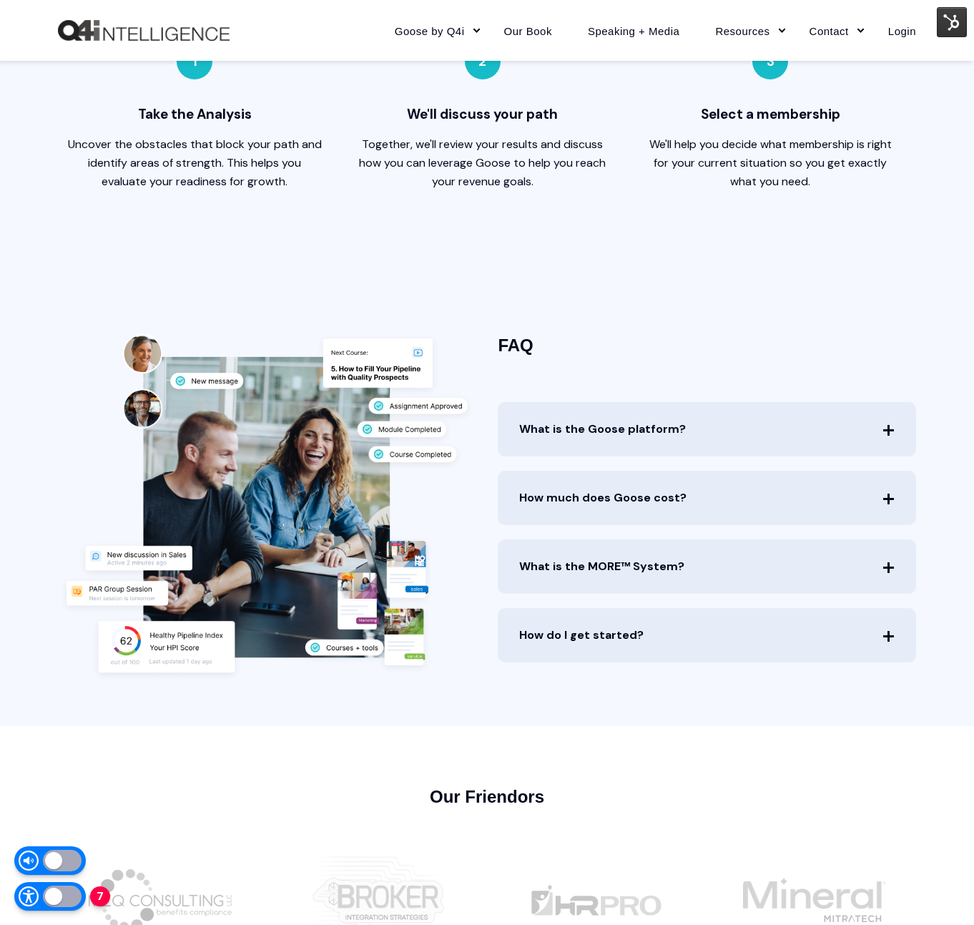
click at [591, 418] on span "What is the Goose platform?" at bounding box center [707, 429] width 418 height 54
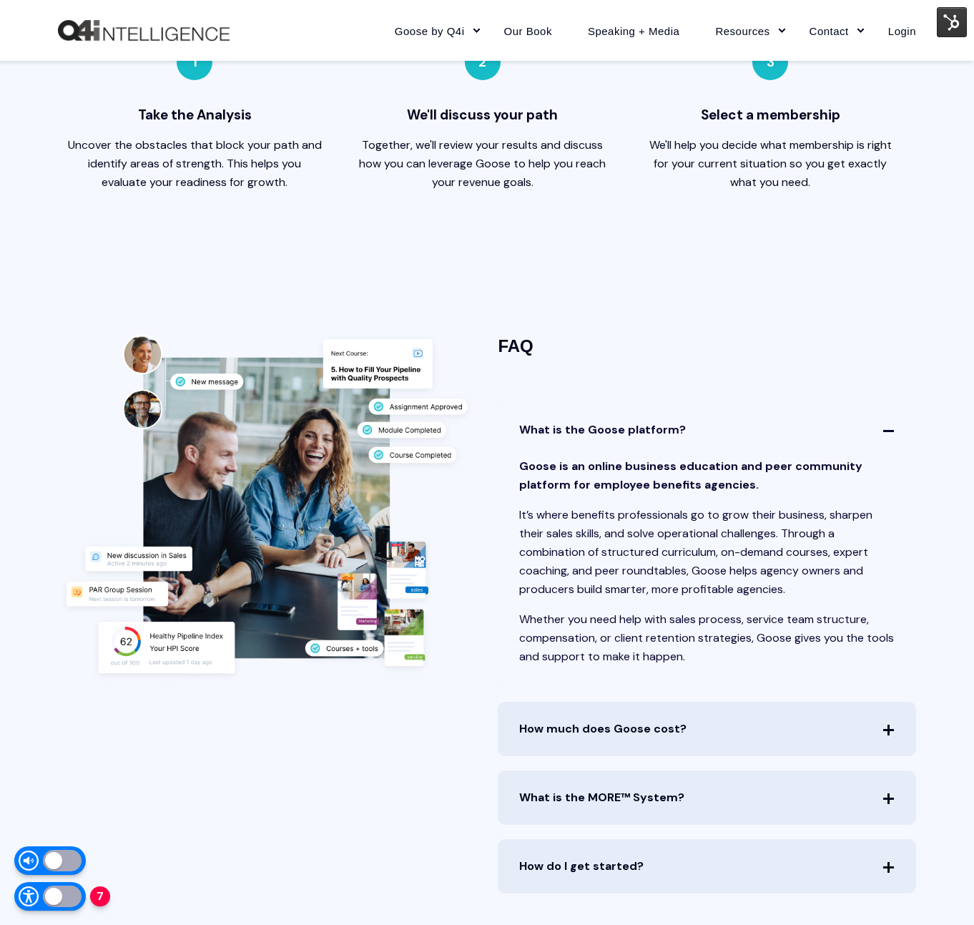
click at [591, 418] on span "What is the Goose platform?" at bounding box center [707, 430] width 418 height 54
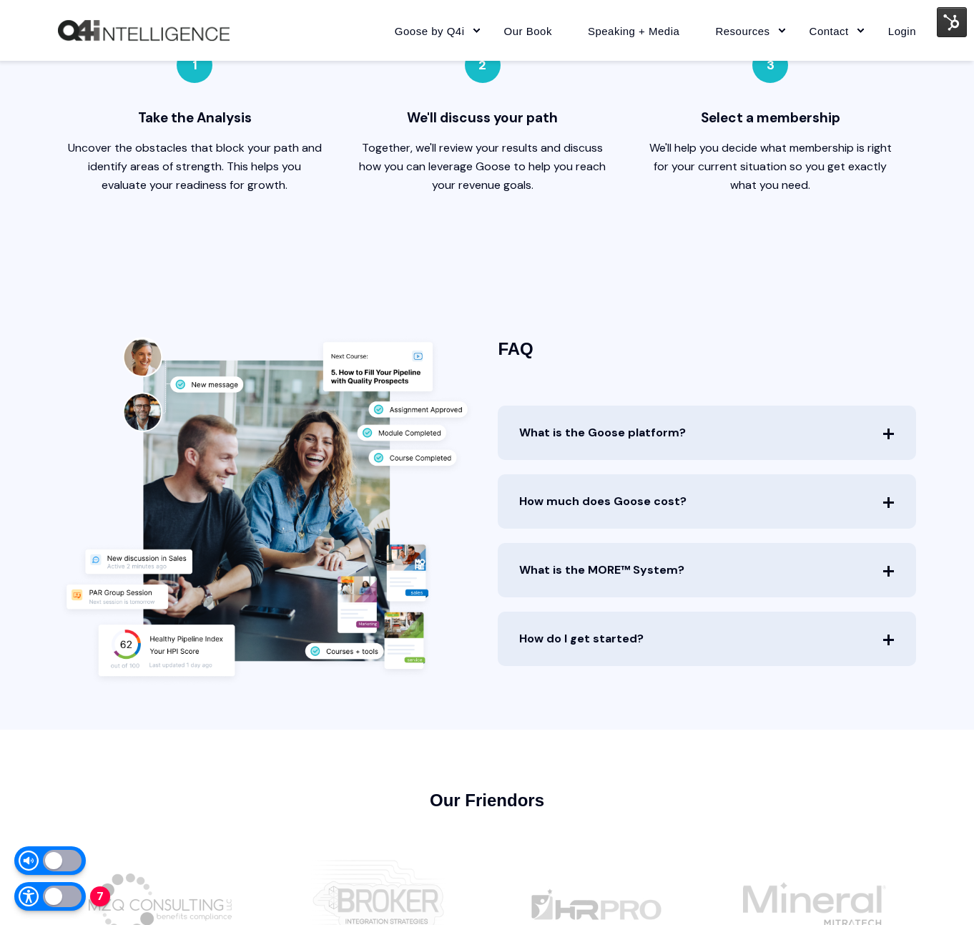
click at [596, 497] on span "How much does Goose cost?" at bounding box center [707, 501] width 418 height 54
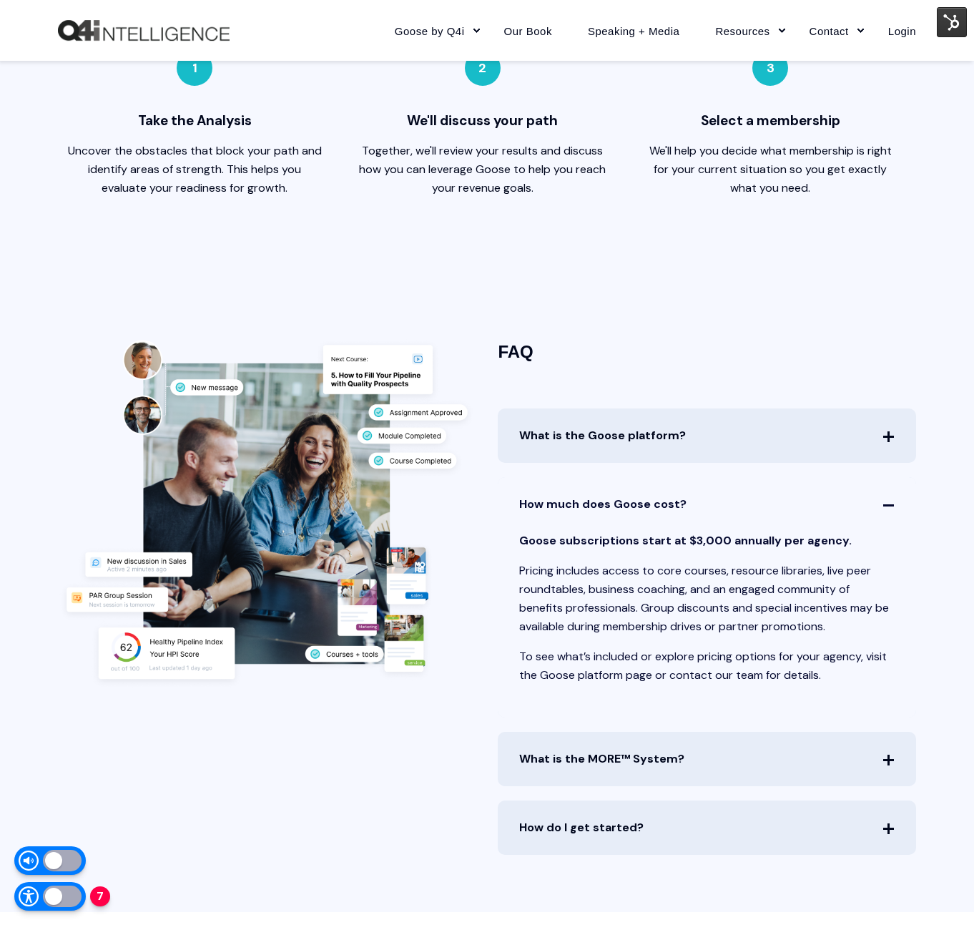
click at [596, 497] on span "How much does Goose cost?" at bounding box center [707, 504] width 418 height 54
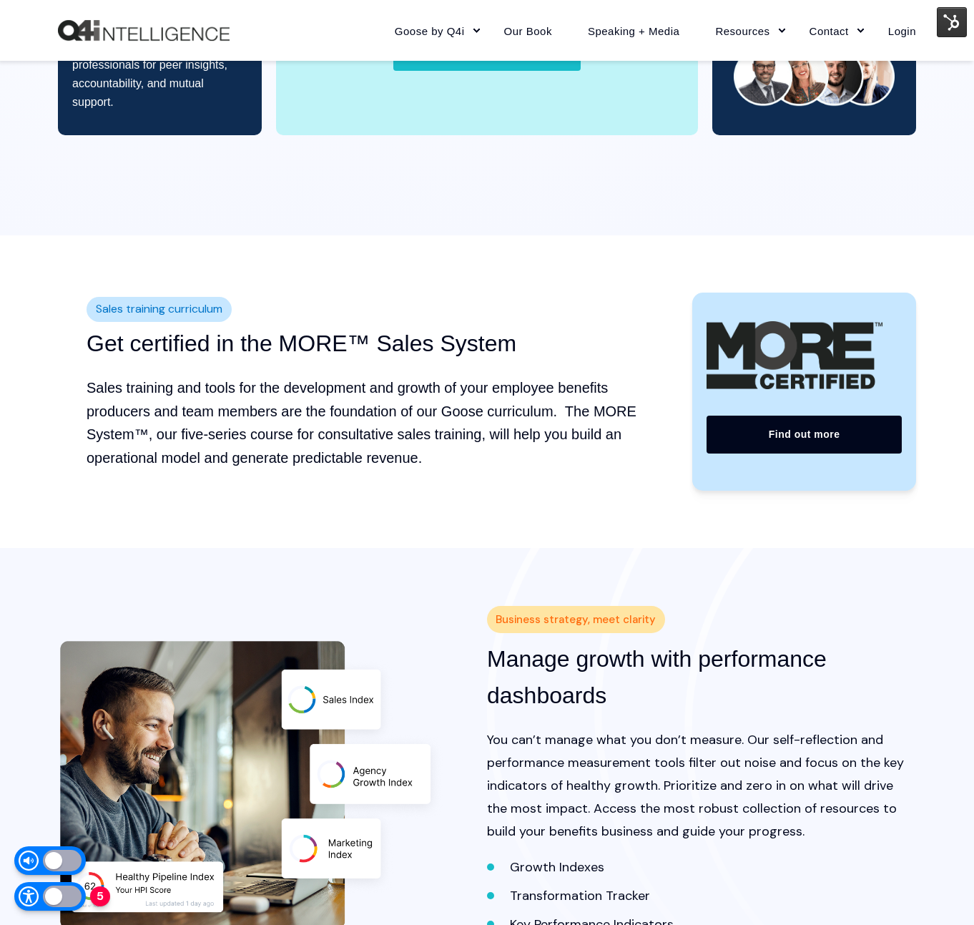
scroll to position [1376, 0]
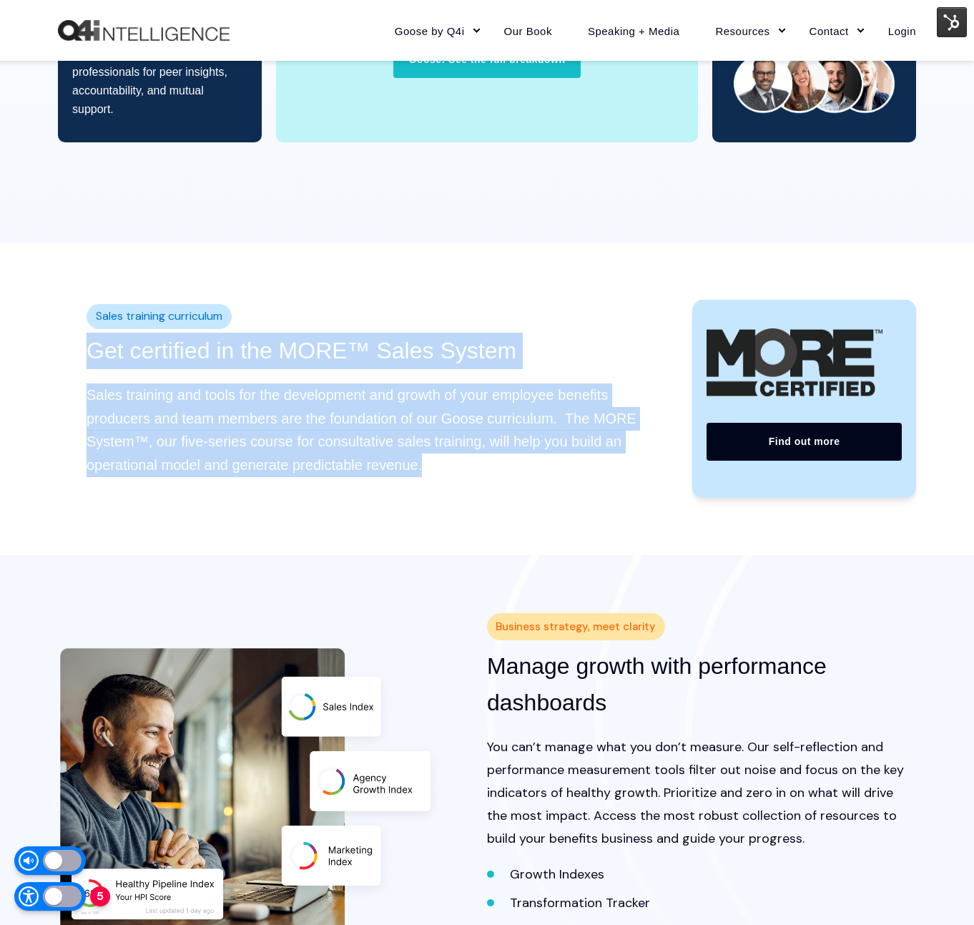
drag, startPoint x: 97, startPoint y: 349, endPoint x: 481, endPoint y: 468, distance: 402.0
click at [481, 468] on div "Sales training curriculum Get certified in the MORE™ Sales System Sales trainin…" at bounding box center [368, 399] width 620 height 198
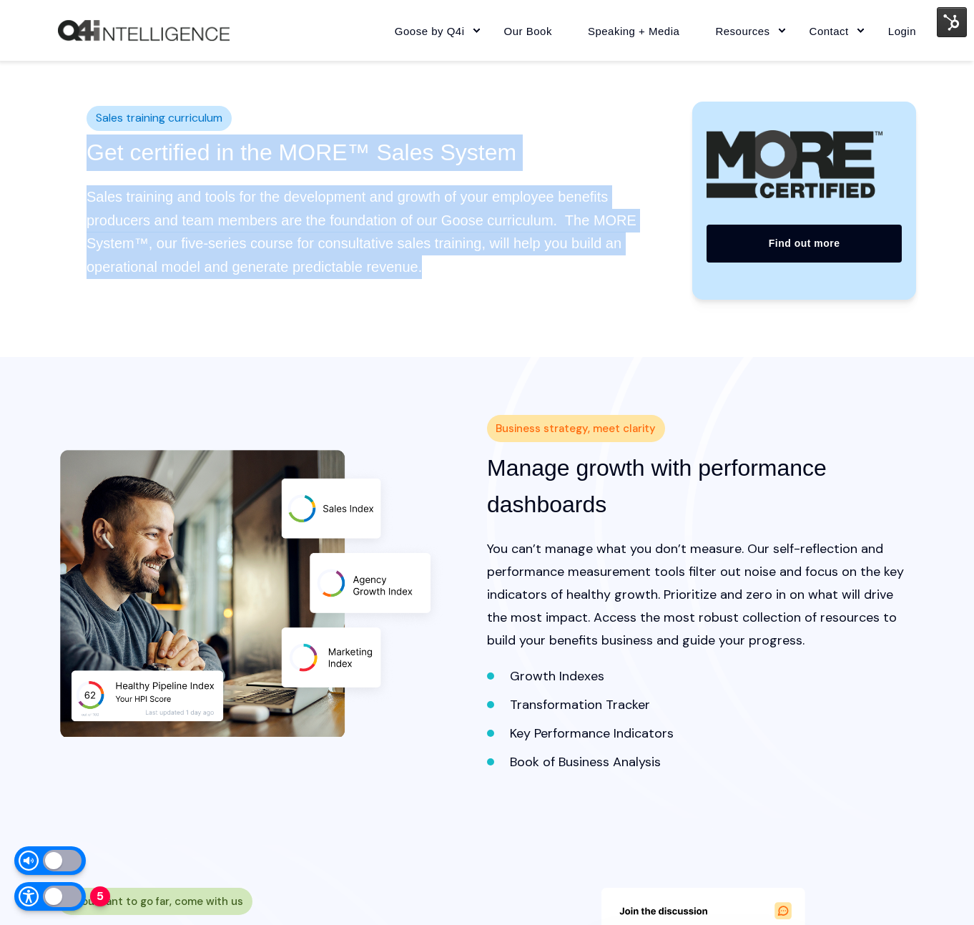
scroll to position [1549, 0]
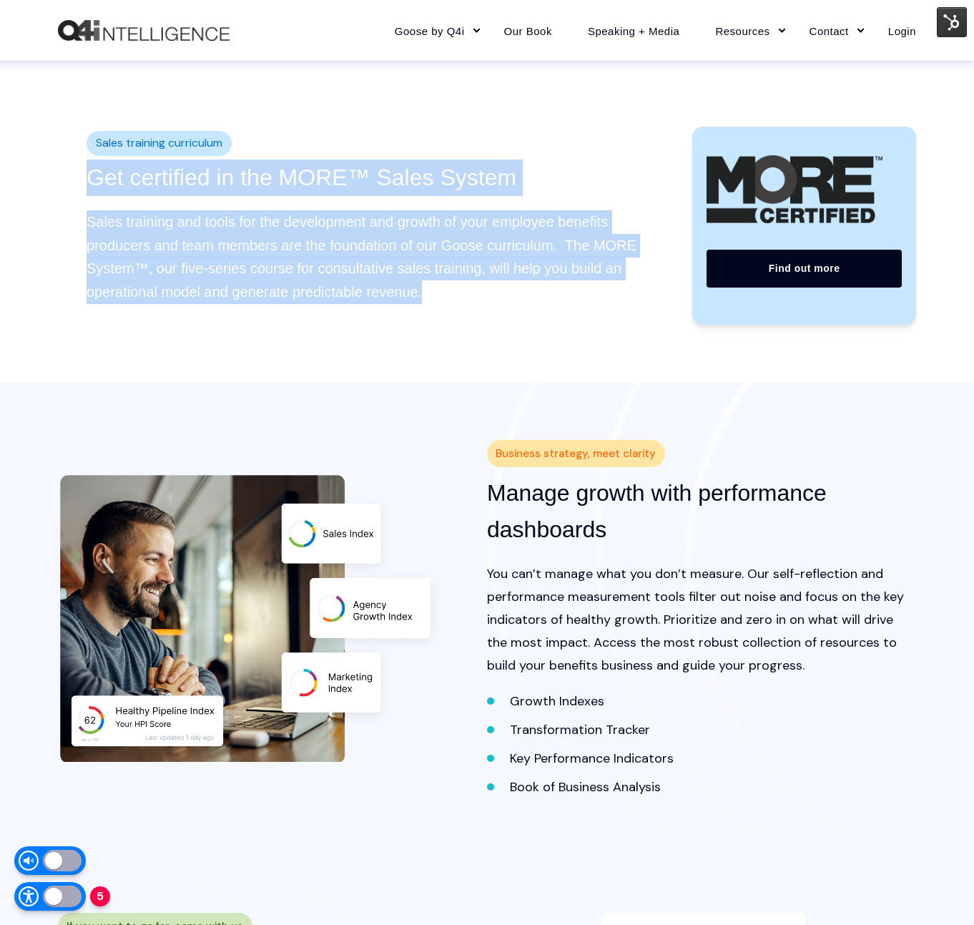
click at [946, 22] on img at bounding box center [952, 22] width 30 height 30
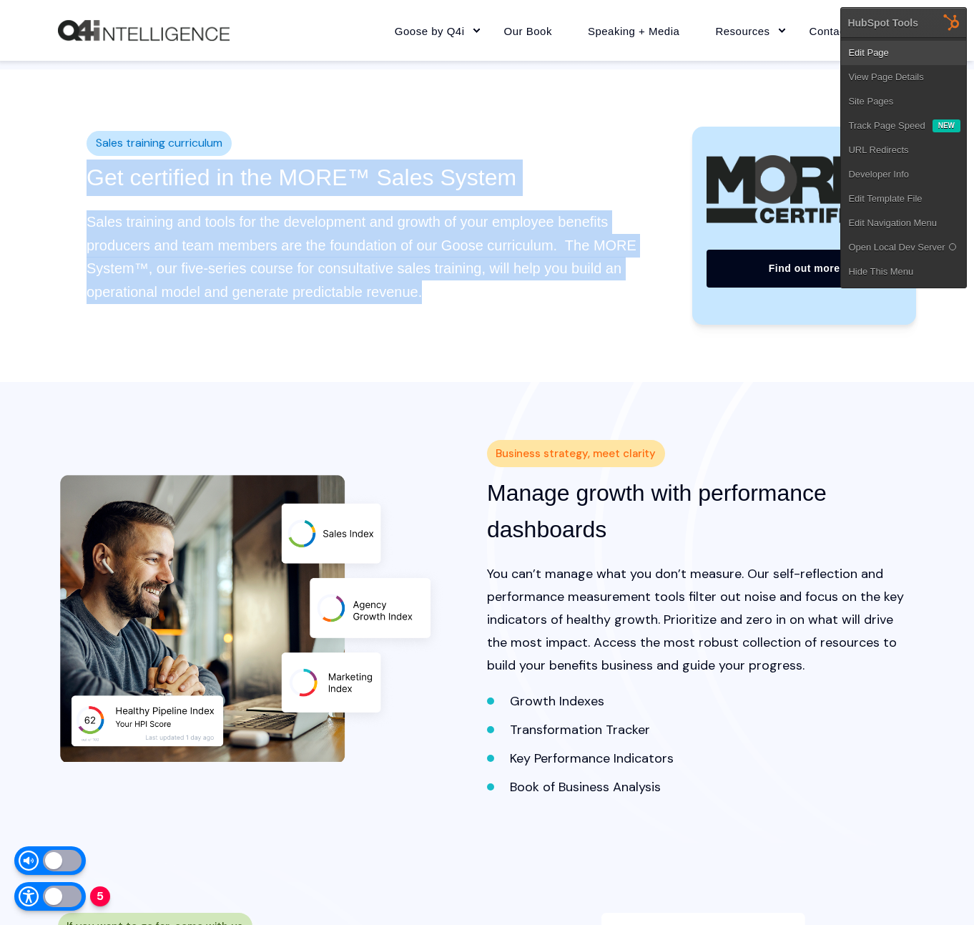
click at [917, 49] on link "Edit Page" at bounding box center [903, 53] width 125 height 24
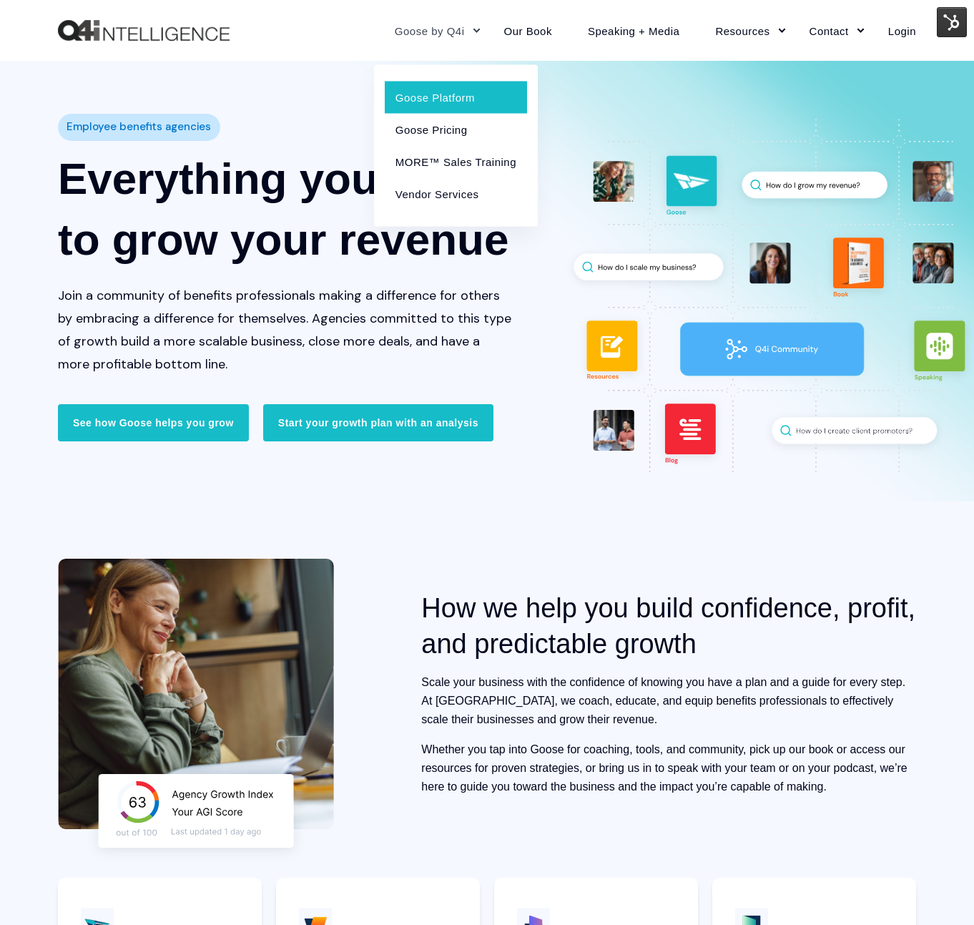
click at [428, 89] on link "Goose Platform" at bounding box center [456, 97] width 142 height 32
